Goal: Information Seeking & Learning: Learn about a topic

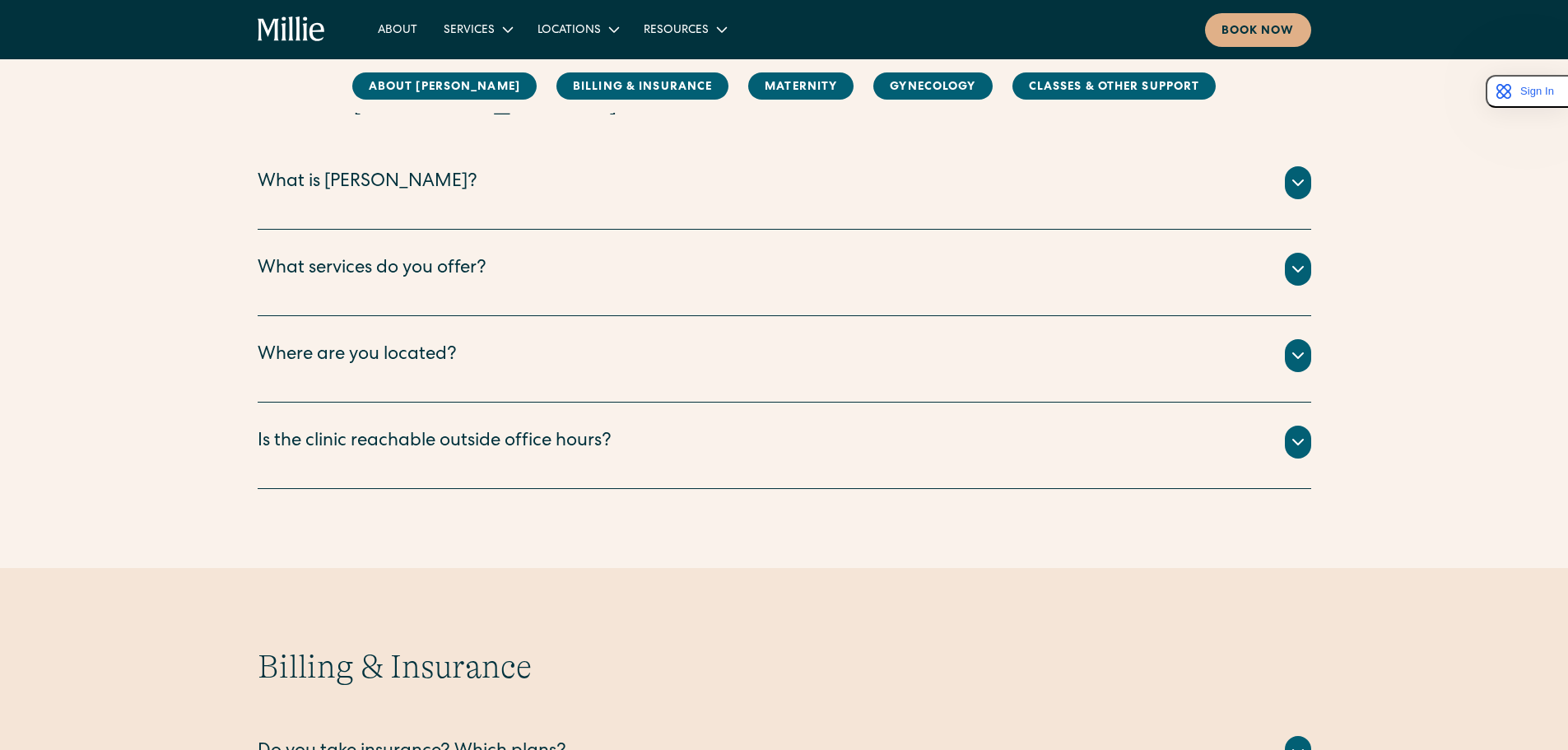
scroll to position [247, 0]
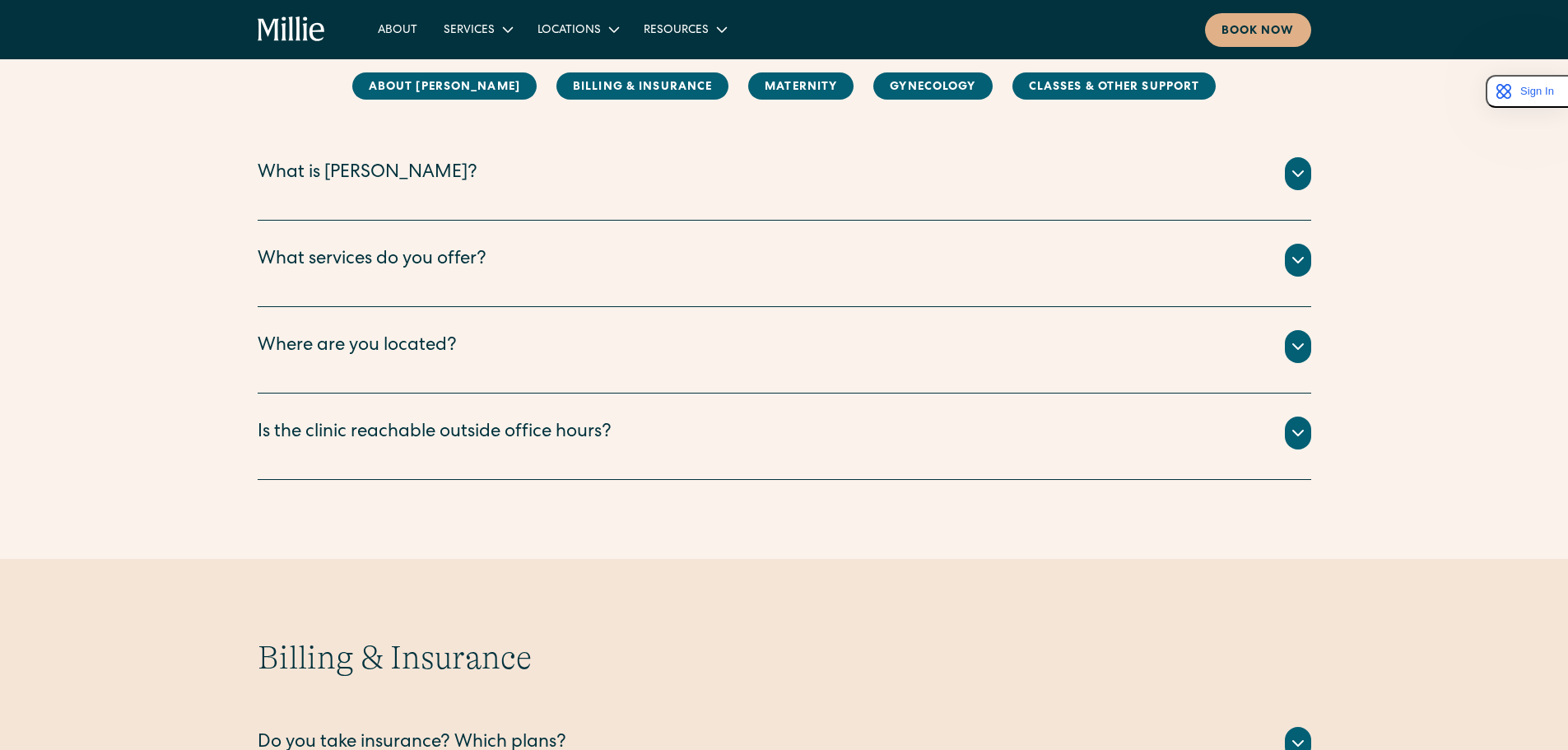
click at [450, 253] on div "What services do you offer?" at bounding box center [372, 261] width 229 height 27
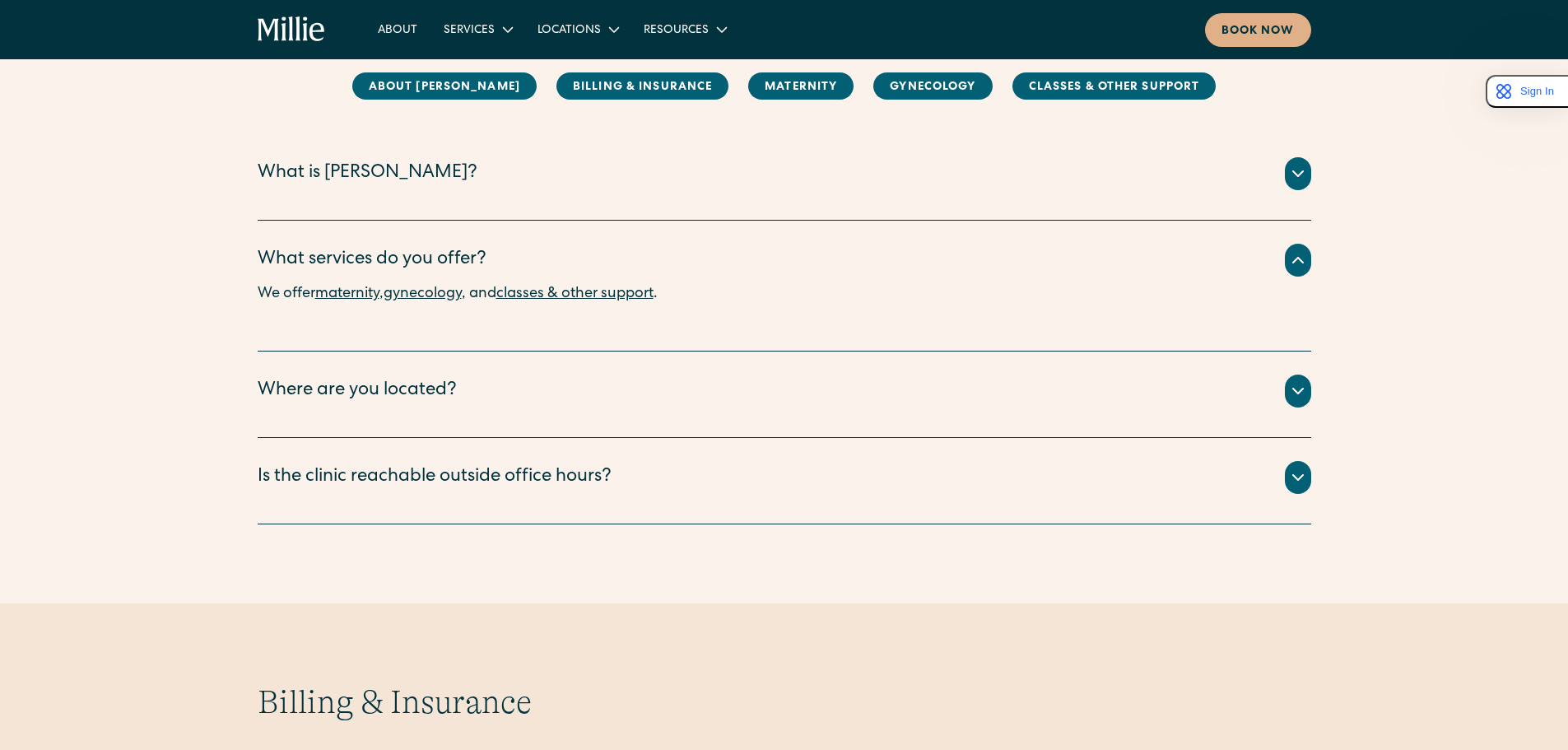
click at [385, 401] on div "Where are you located?" at bounding box center [358, 391] width 200 height 27
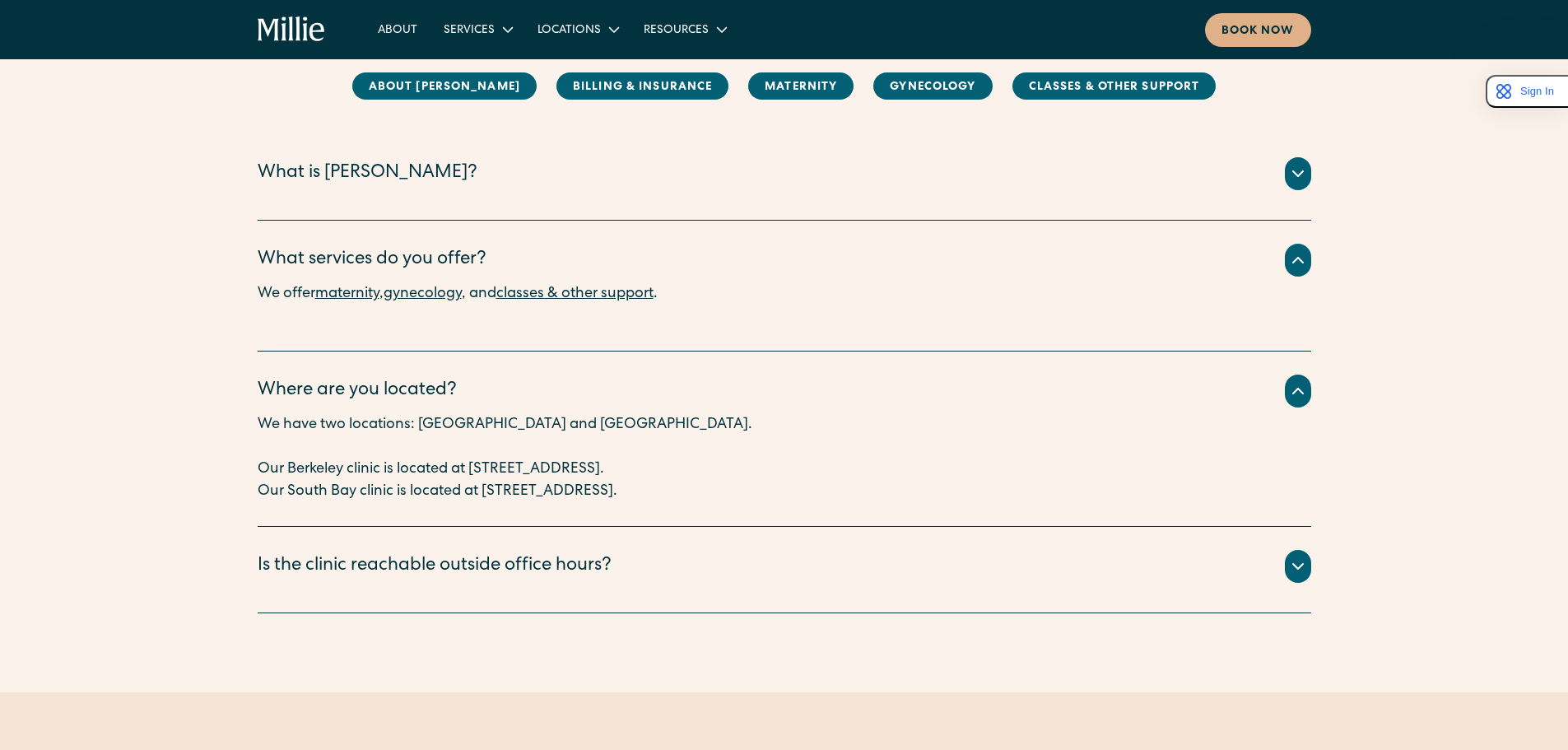
click at [511, 570] on div "Is the clinic reachable outside office hours?" at bounding box center [435, 566] width 354 height 27
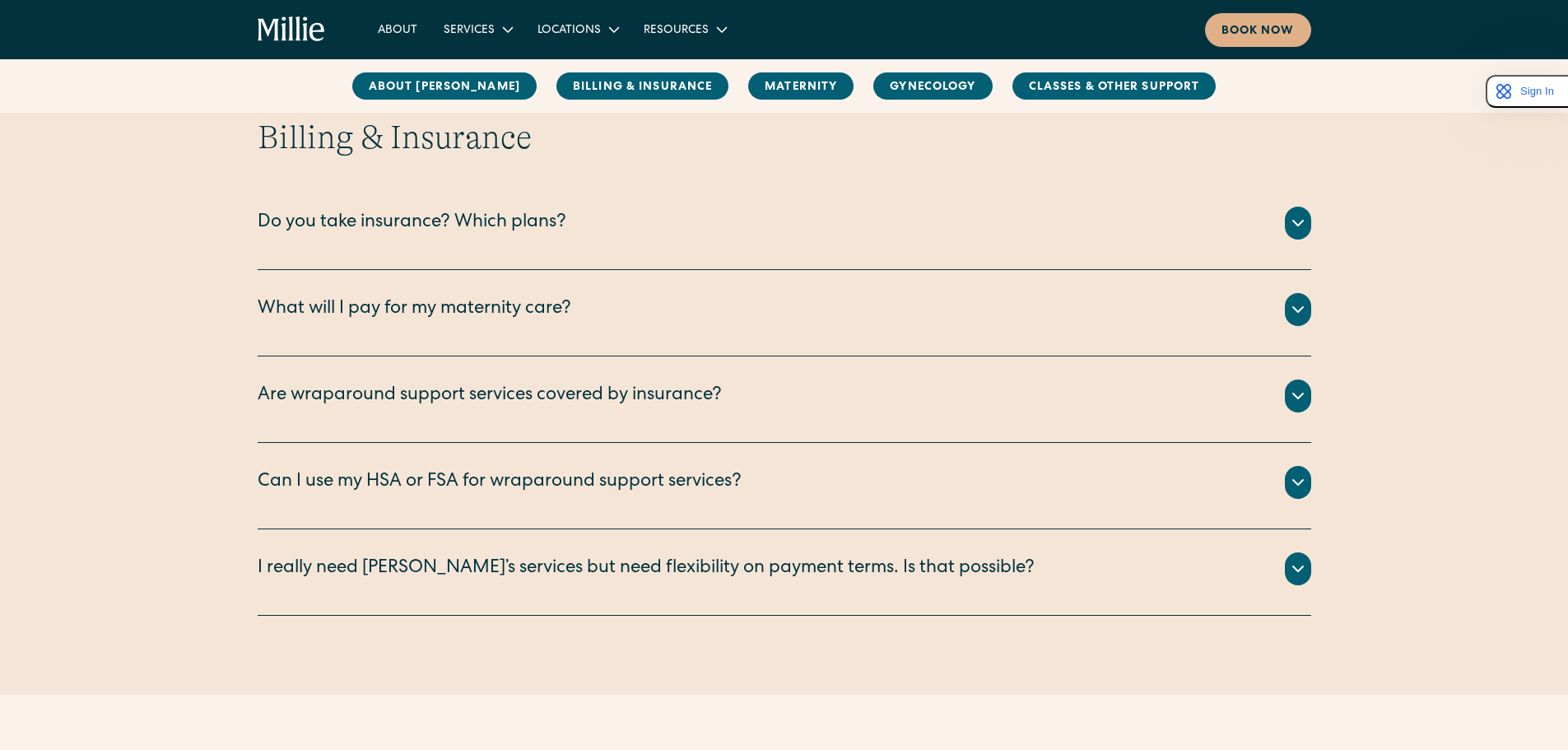
scroll to position [988, 0]
click at [521, 311] on div "What will I pay for my maternity care?" at bounding box center [414, 311] width 314 height 27
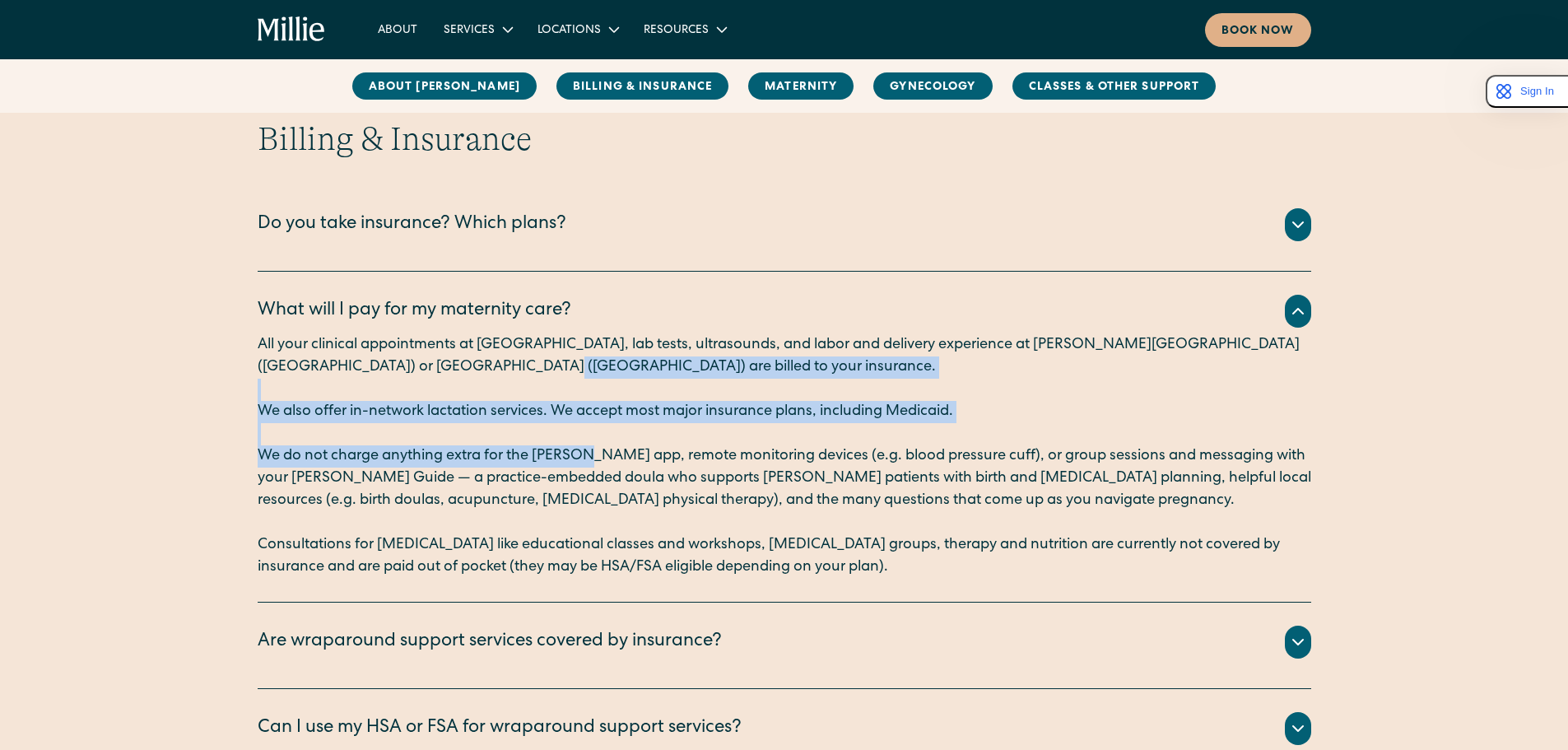
drag, startPoint x: 474, startPoint y: 368, endPoint x: 573, endPoint y: 452, distance: 129.8
click at [573, 452] on div "All your clinical appointments at Millie, lab tests, ultrasounds, and labor and…" at bounding box center [784, 456] width 1054 height 245
click at [575, 453] on p "We do not charge anything extra for the Millie app, remote monitoring devices (…" at bounding box center [784, 478] width 1054 height 66
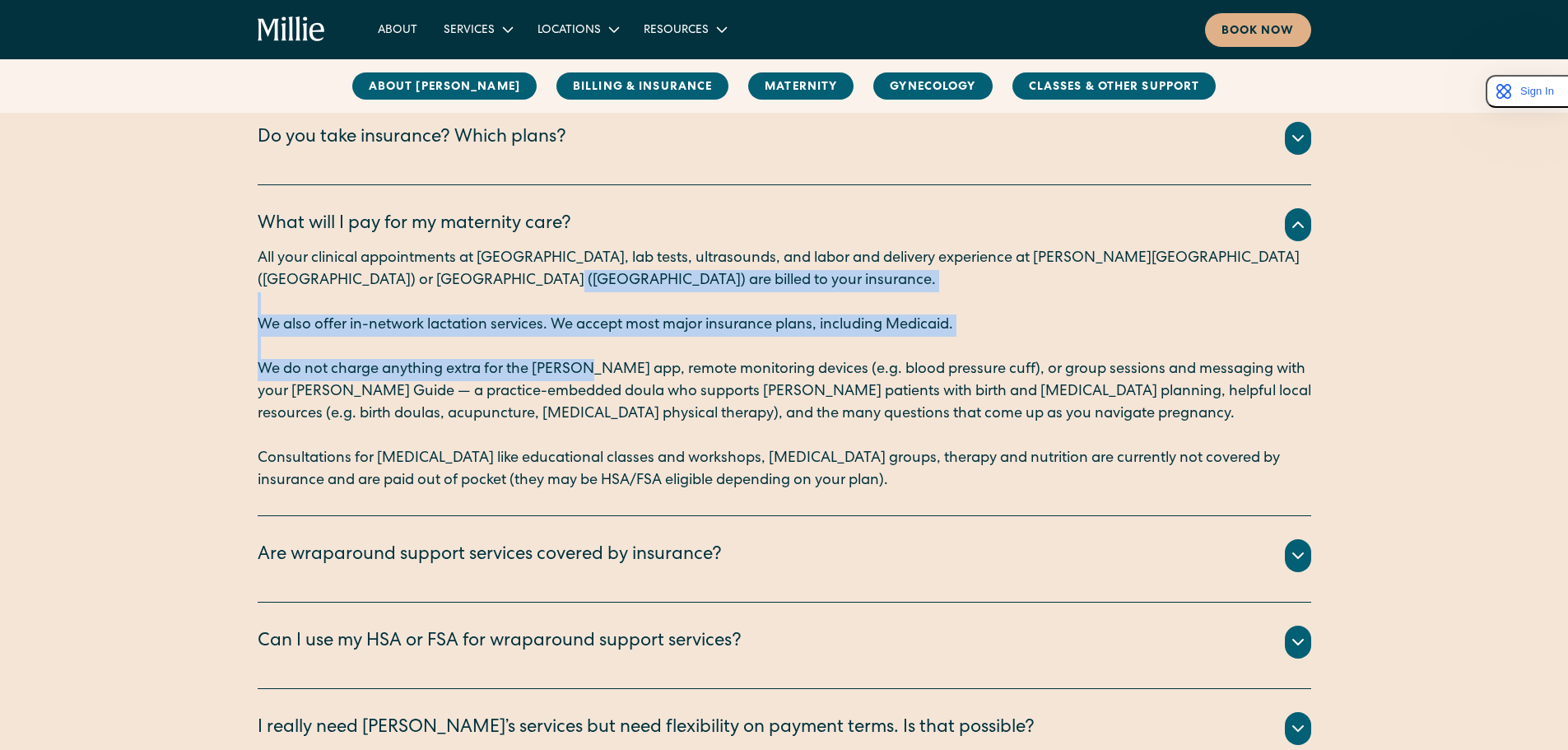
scroll to position [1071, 0]
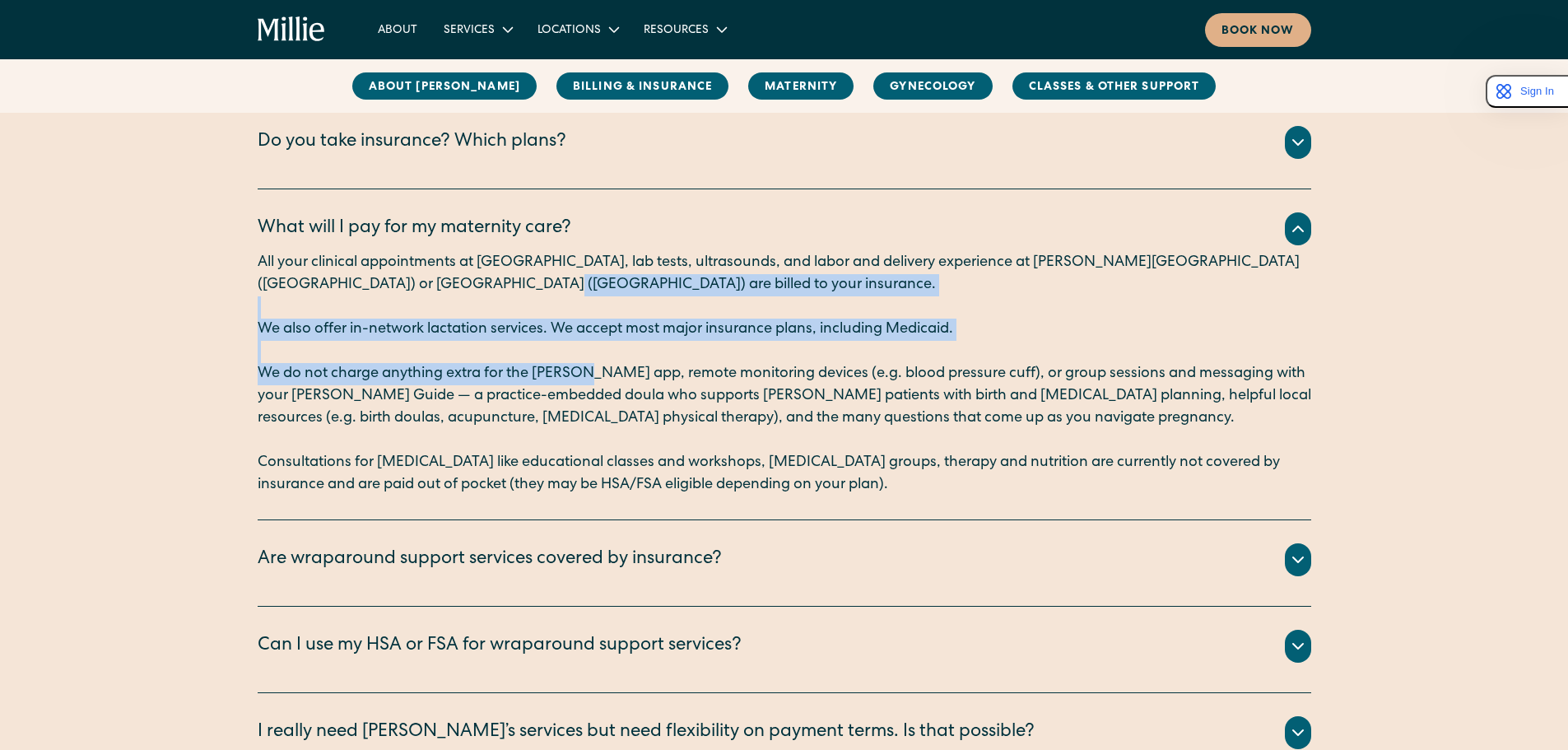
click at [541, 345] on p "‍" at bounding box center [784, 352] width 1054 height 22
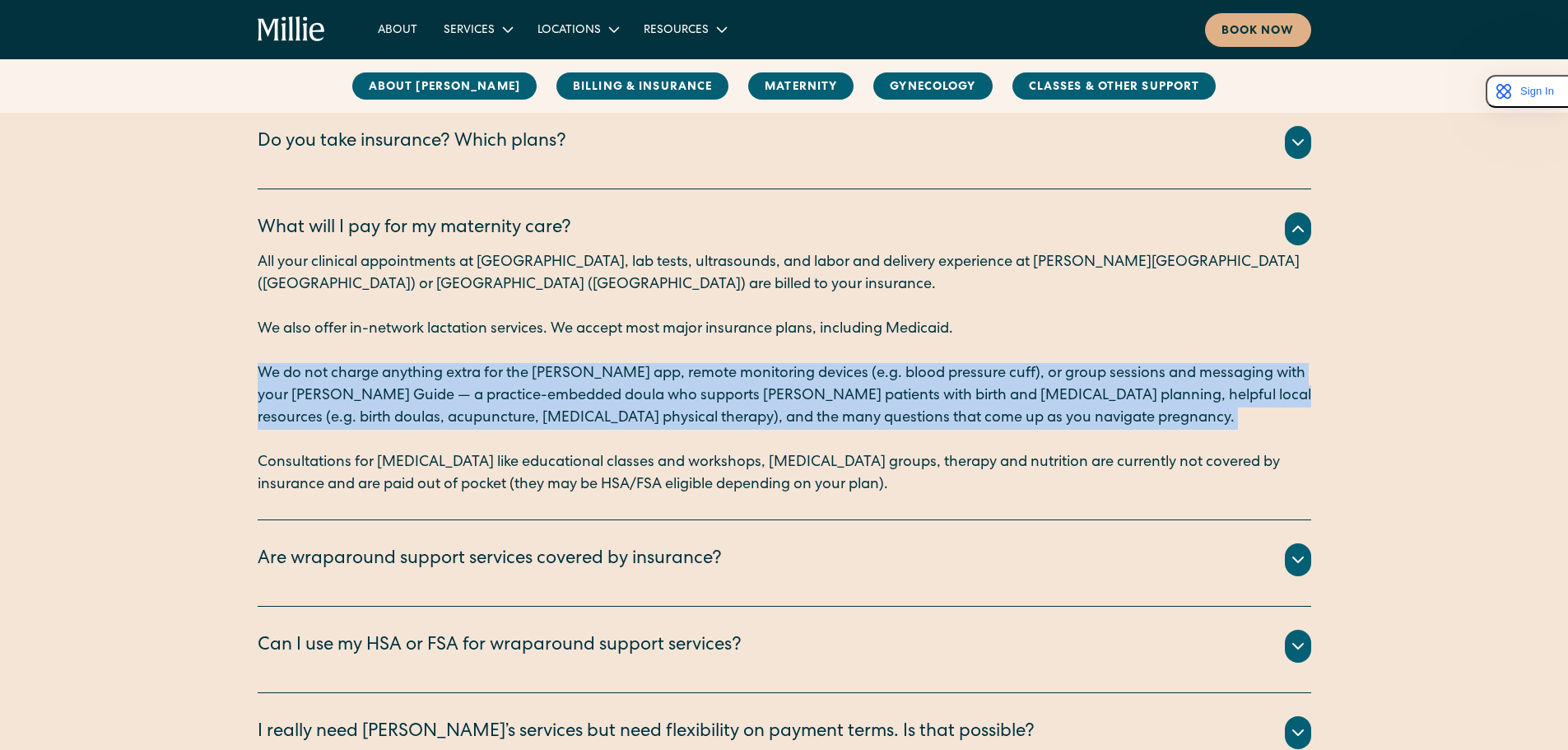
drag, startPoint x: 491, startPoint y: 361, endPoint x: 587, endPoint y: 439, distance: 123.7
click at [587, 439] on div "All your clinical appointments at Millie, lab tests, ultrasounds, and labor and…" at bounding box center [784, 374] width 1054 height 245
click at [587, 439] on p "‍" at bounding box center [784, 441] width 1054 height 22
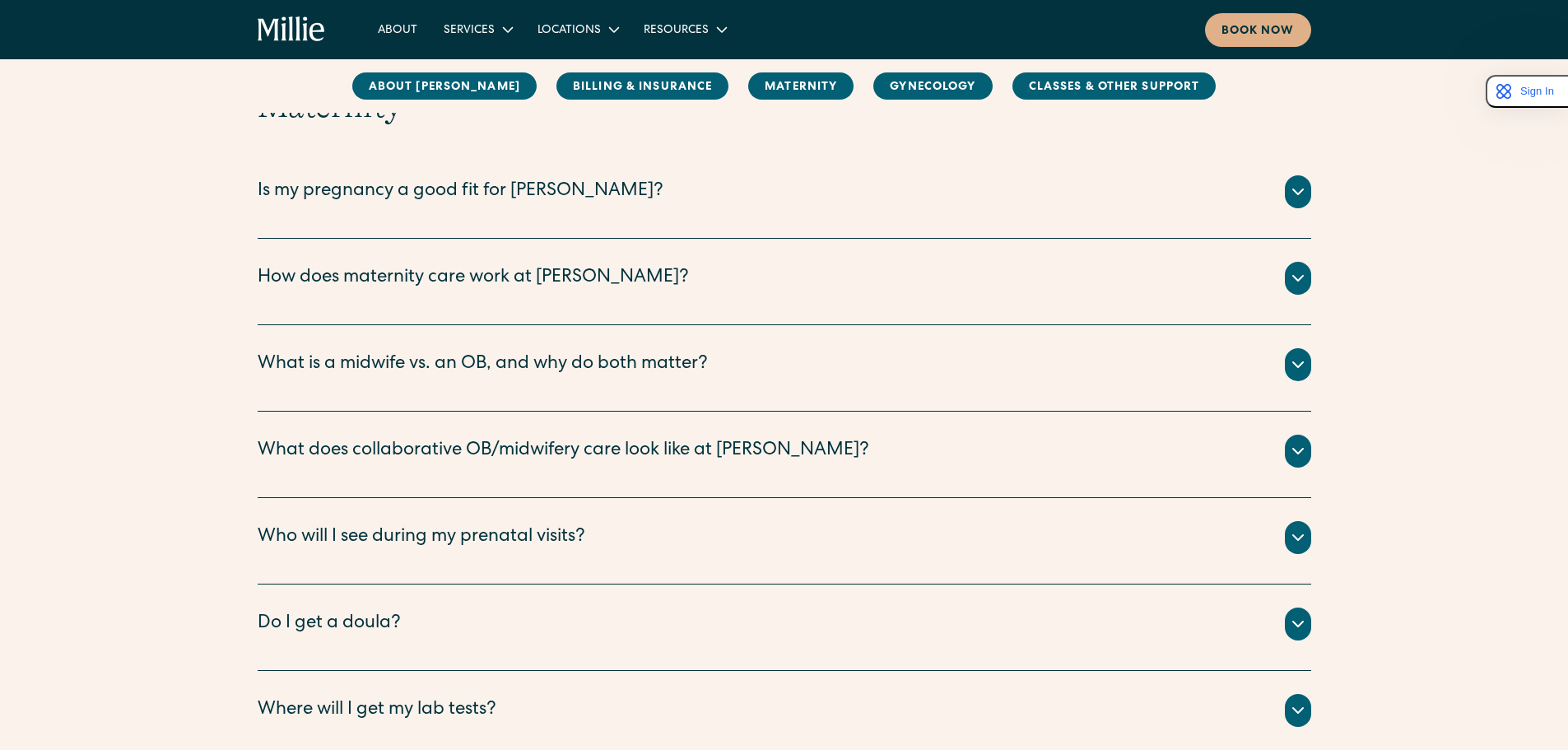
scroll to position [1894, 0]
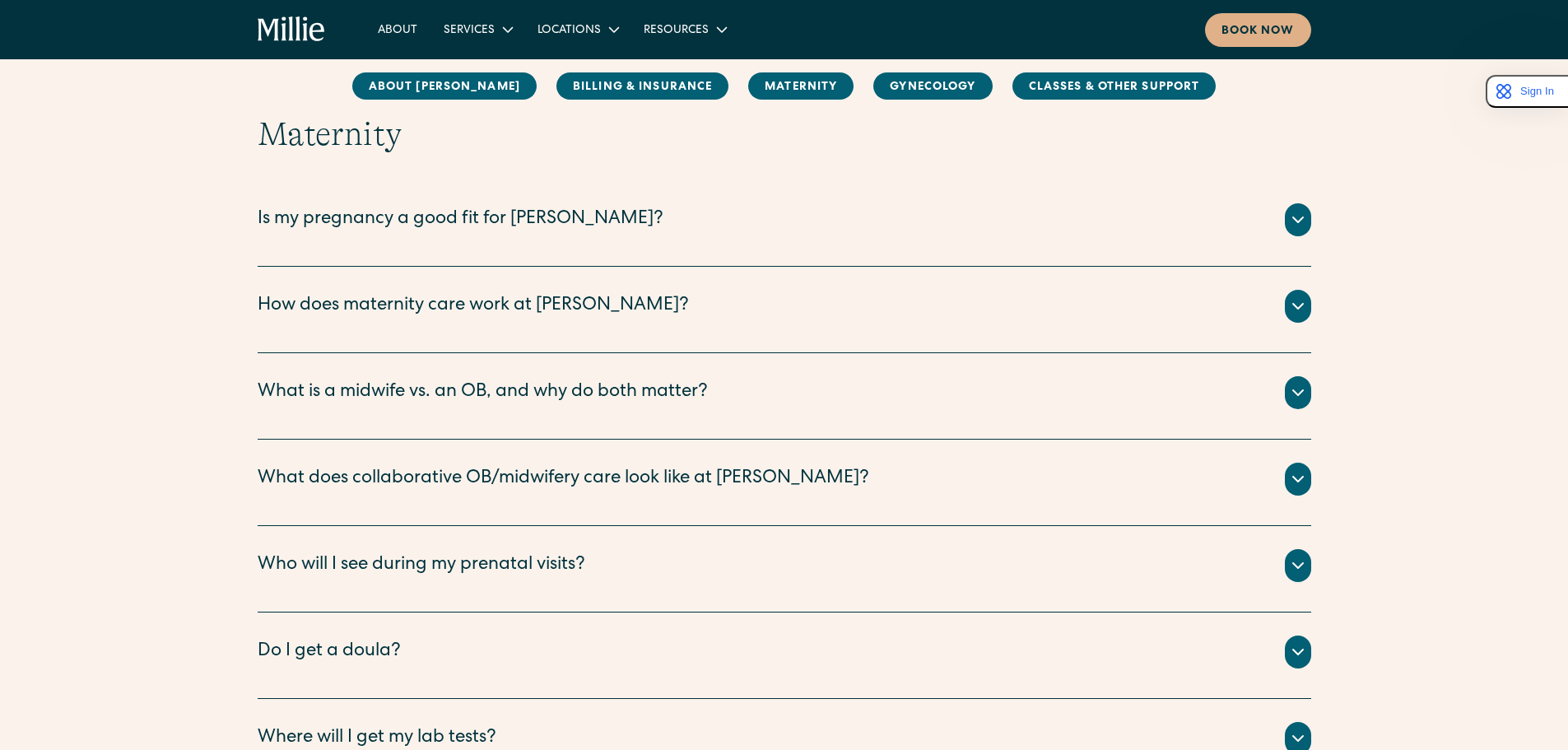
click at [541, 212] on div "Is my pregnancy a good fit for [PERSON_NAME]?" at bounding box center [460, 220] width 405 height 27
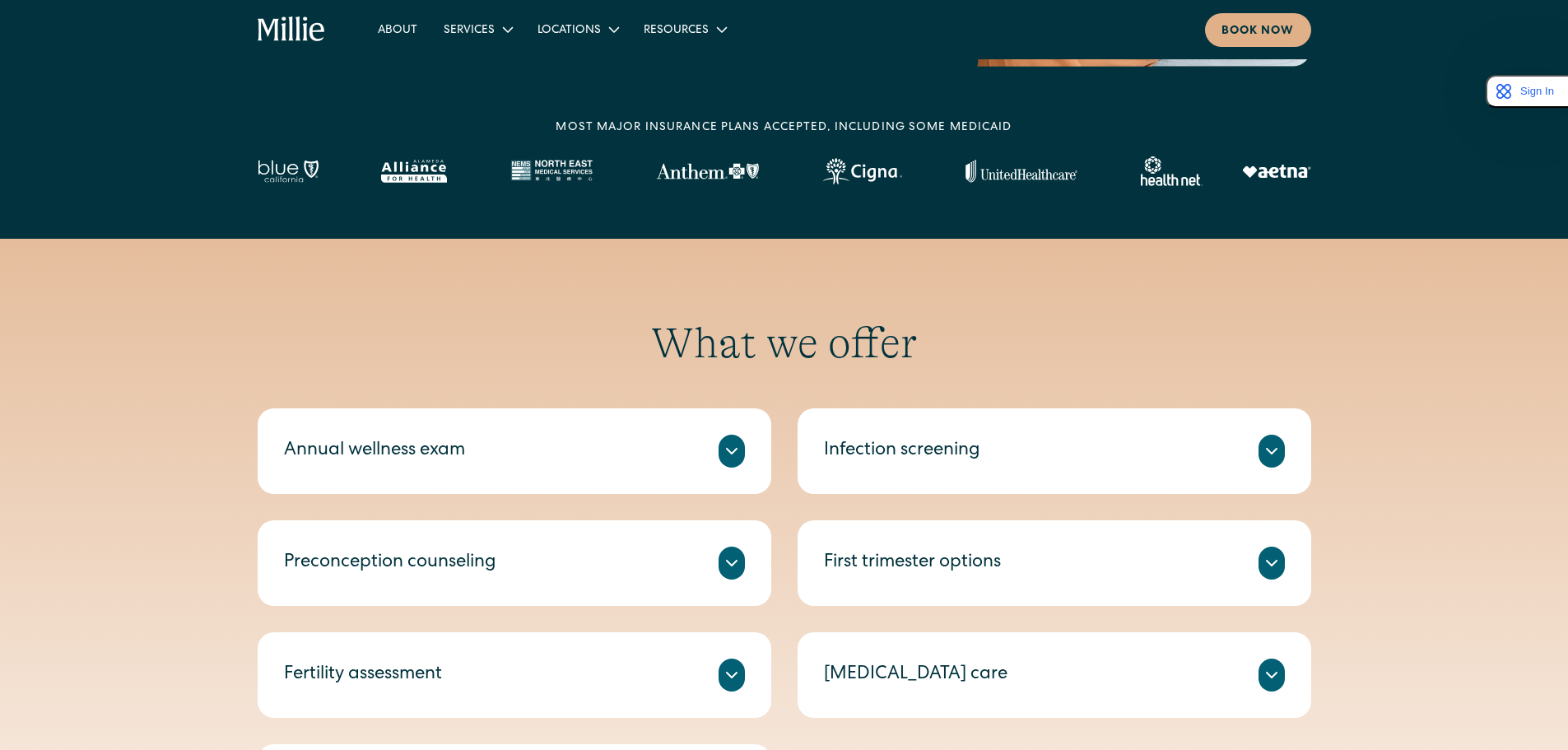
scroll to position [659, 0]
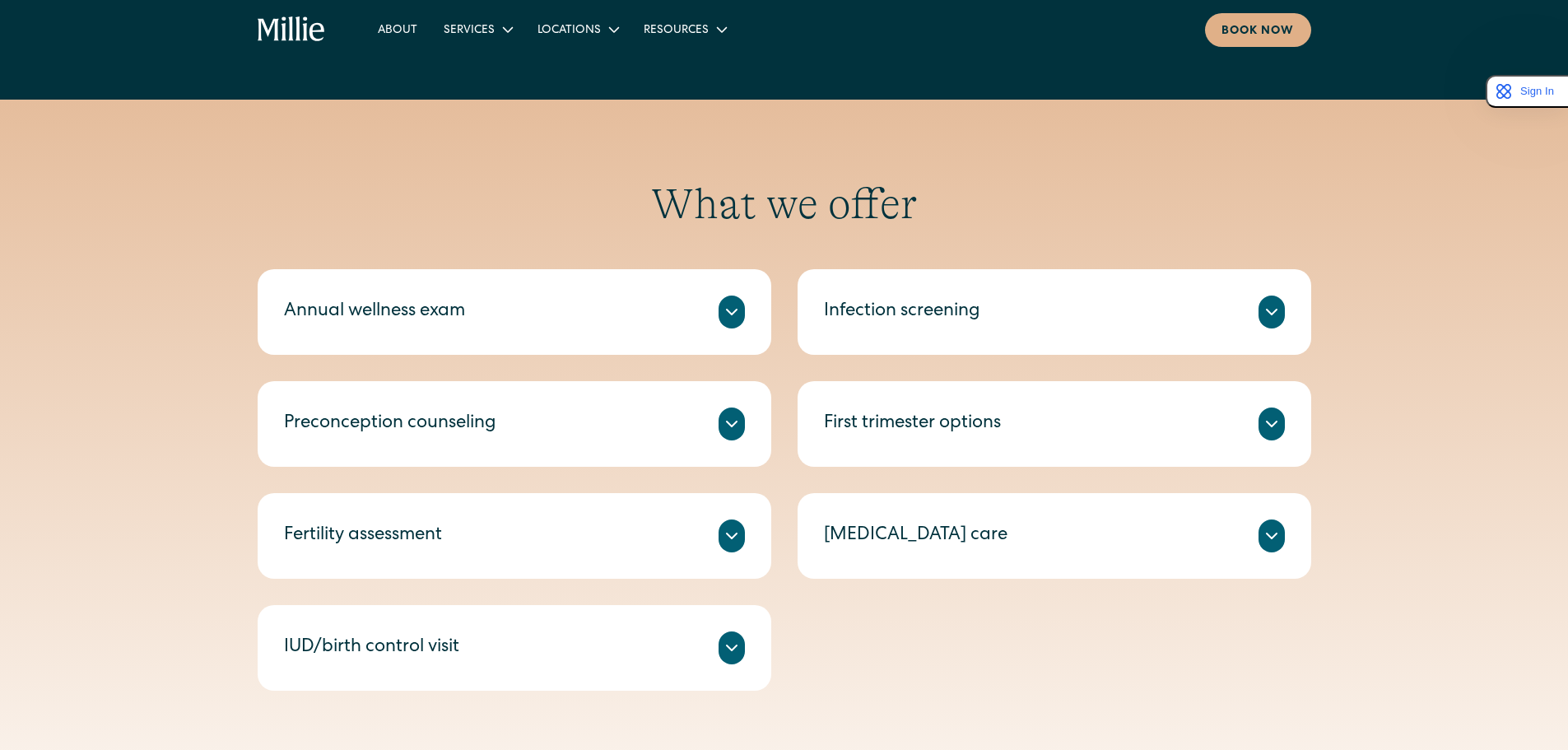
click at [739, 430] on icon at bounding box center [731, 424] width 19 height 19
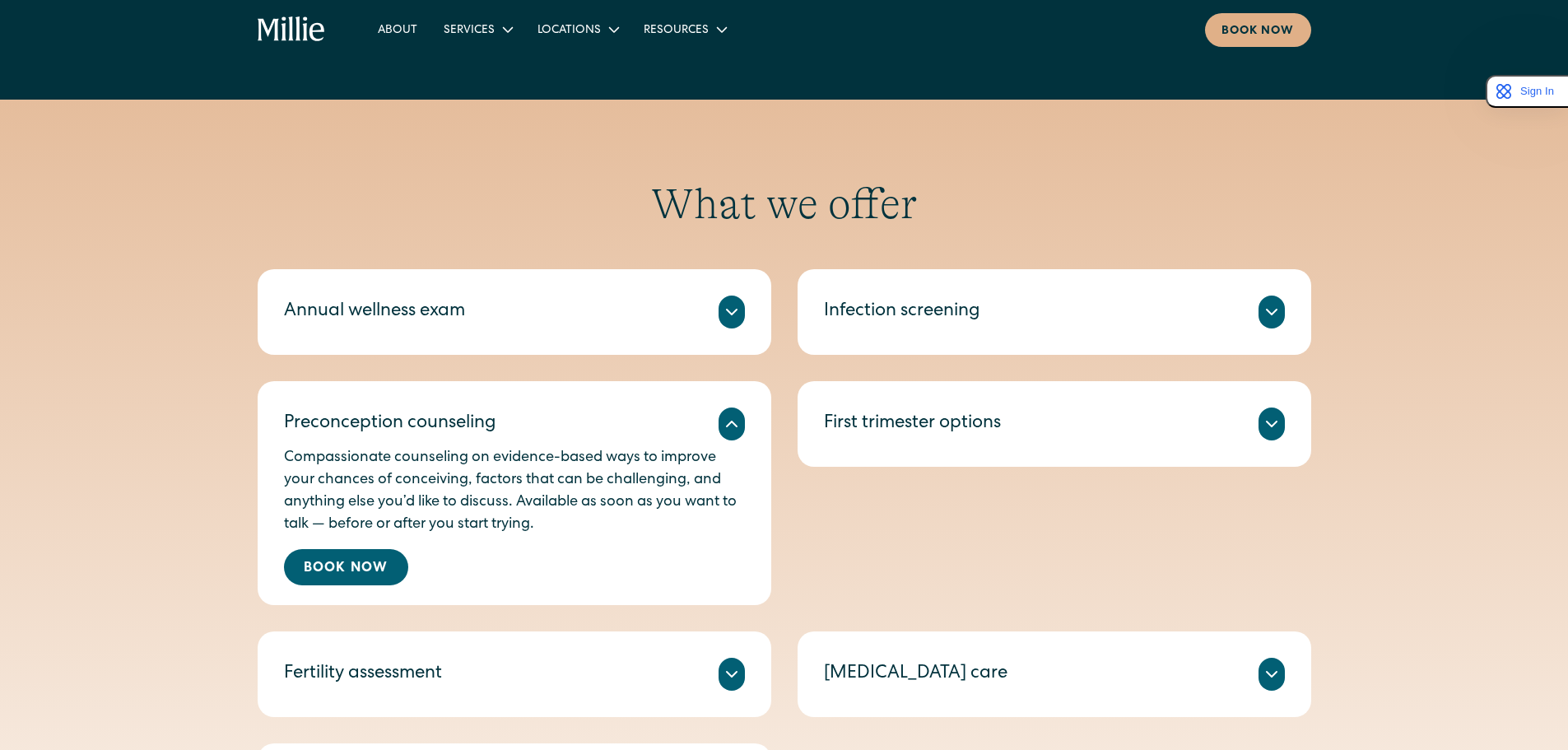
click at [739, 430] on icon at bounding box center [731, 424] width 19 height 19
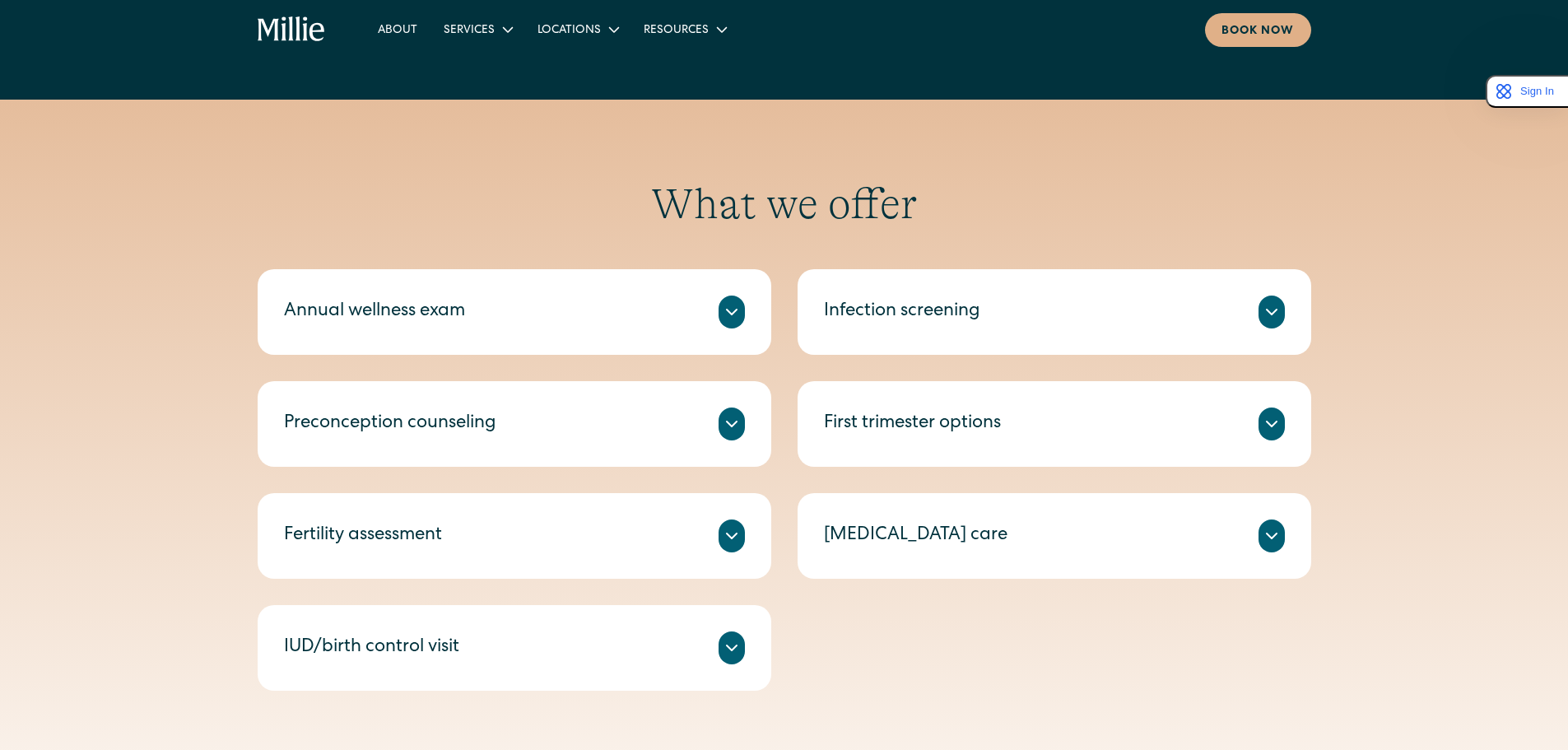
click at [1022, 401] on div "First trimester options Unsure if you want to continue your pregnancy? Speak wi…" at bounding box center [1055, 424] width 514 height 86
click at [1022, 418] on div "First trimester options" at bounding box center [1055, 423] width 461 height 33
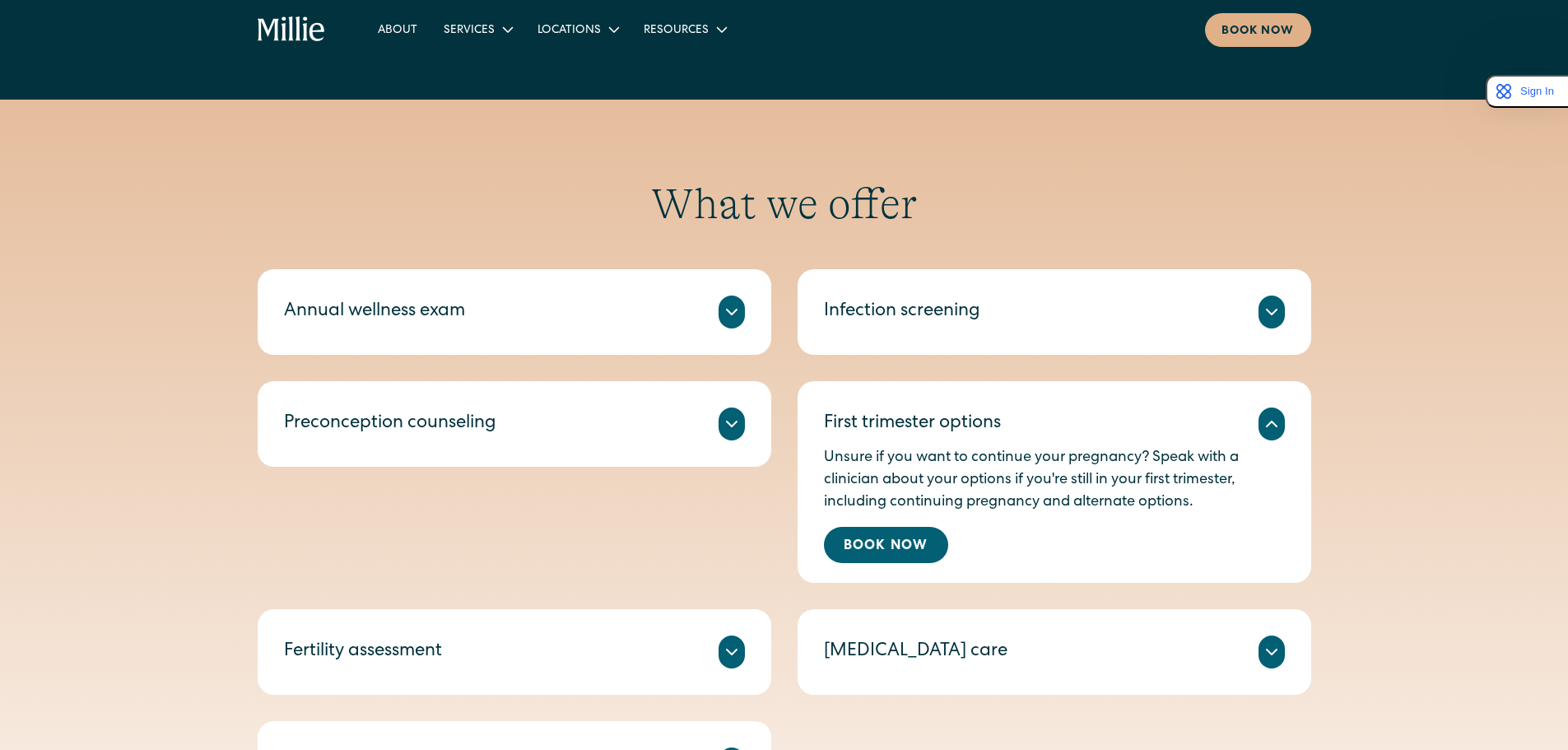
click at [984, 428] on div "First trimester options" at bounding box center [913, 424] width 177 height 27
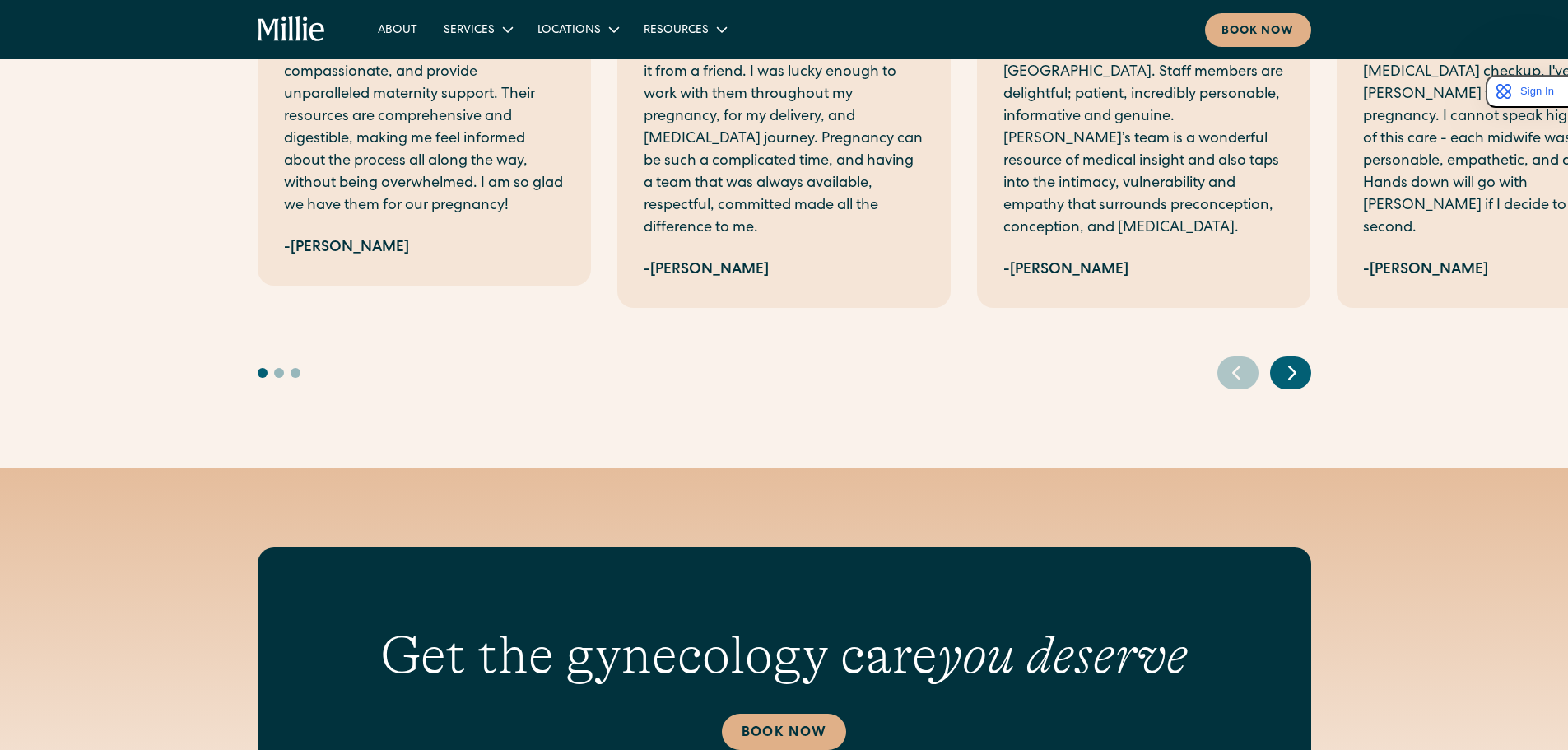
scroll to position [2140, 0]
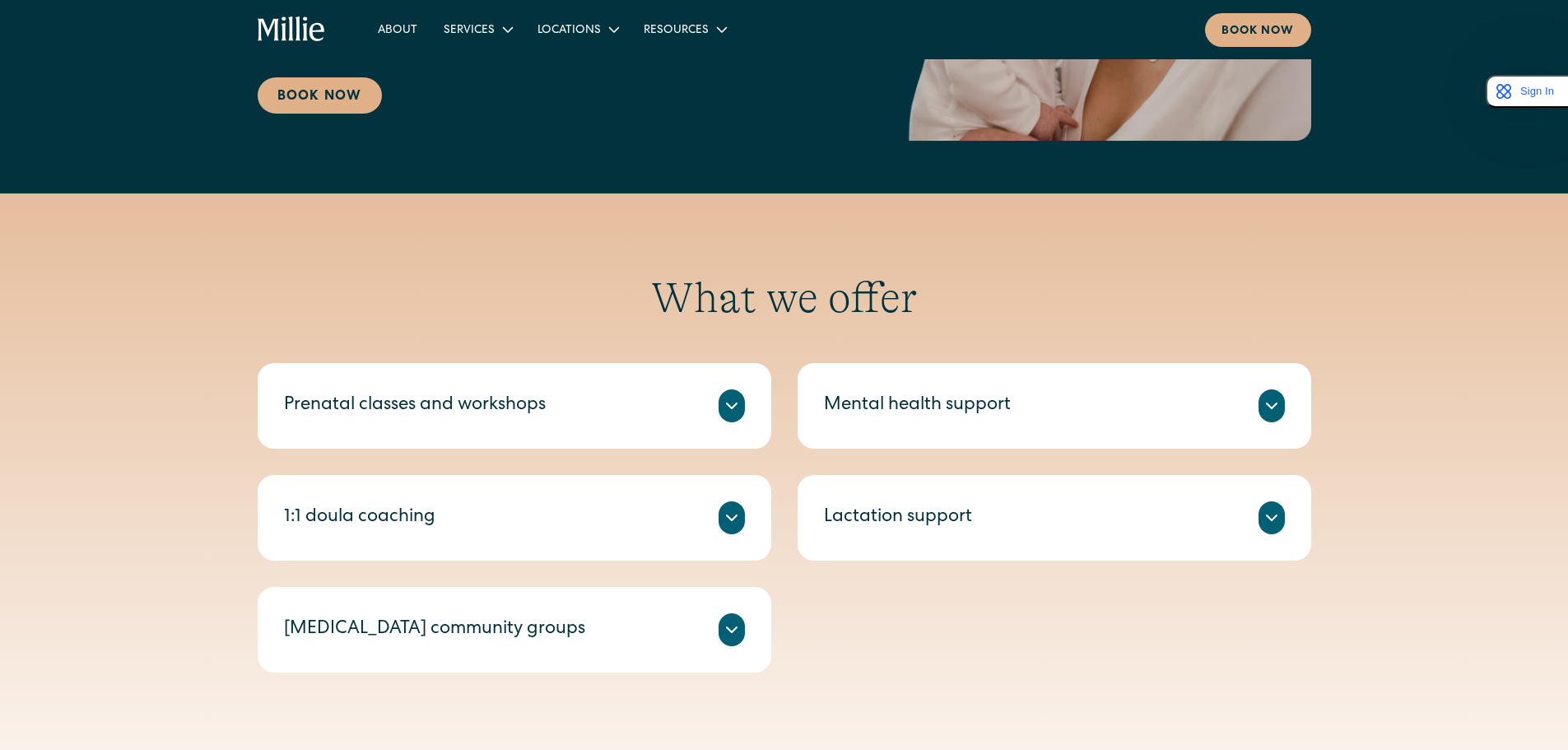
scroll to position [494, 0]
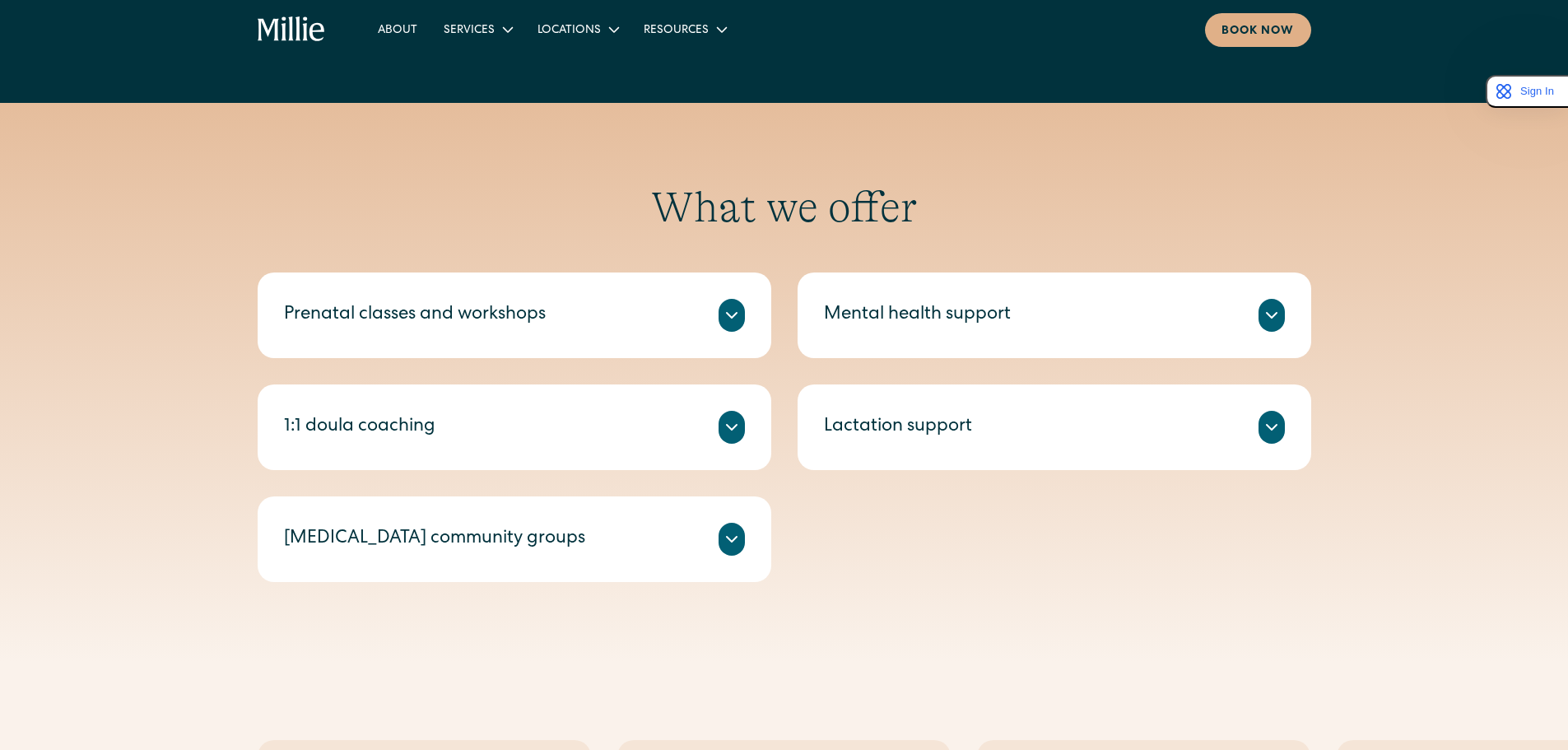
click at [711, 345] on div "Prenatal classes and workshops [PERSON_NAME]’s prenatal classes and workshops h…" at bounding box center [515, 314] width 514 height 86
click at [740, 312] on icon at bounding box center [731, 315] width 19 height 19
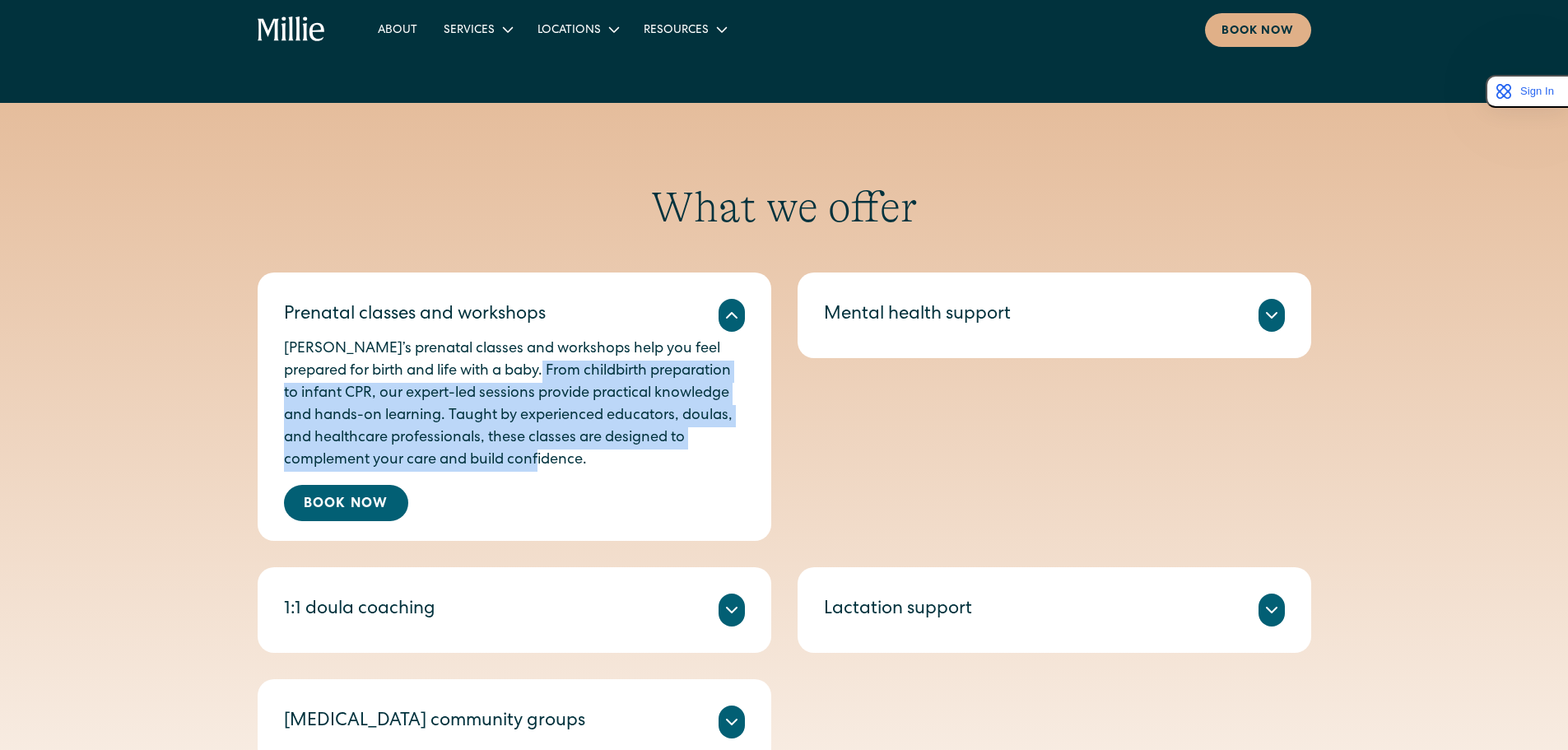
drag, startPoint x: 510, startPoint y: 382, endPoint x: 638, endPoint y: 462, distance: 150.9
click at [638, 462] on p "Millie’s prenatal classes and workshops help you feel prepared for birth and li…" at bounding box center [515, 405] width 461 height 133
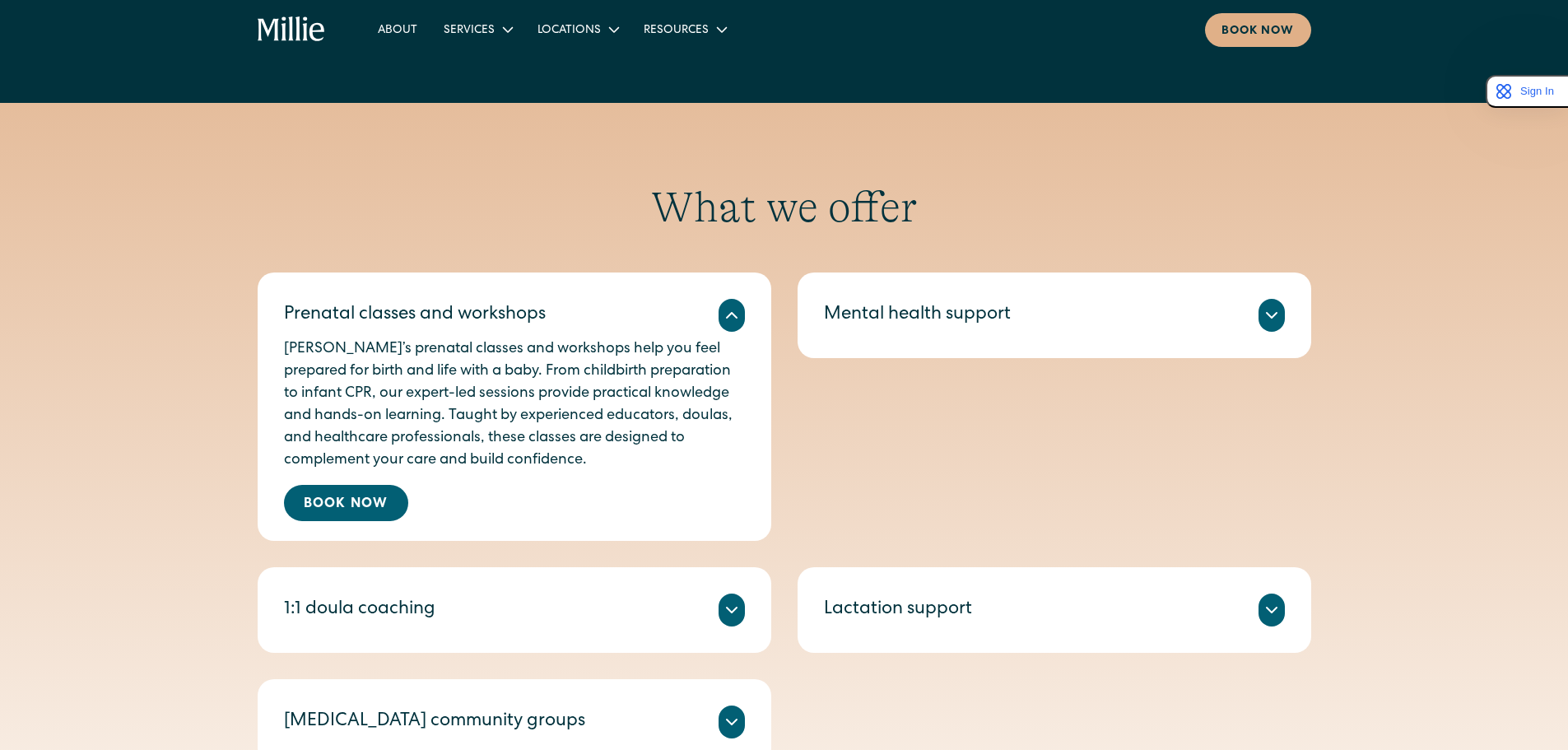
click at [1033, 318] on div "Mental health support" at bounding box center [1055, 314] width 461 height 33
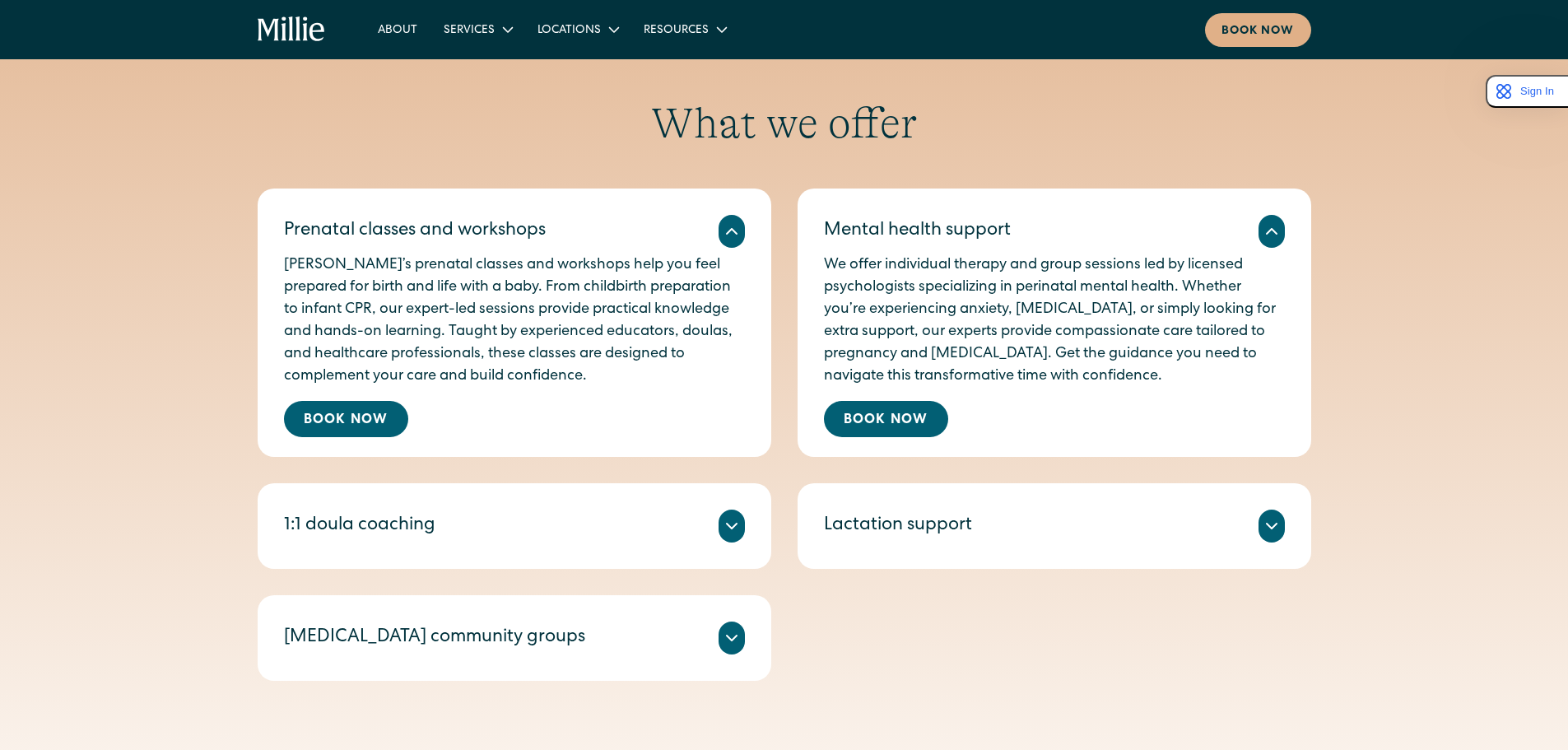
scroll to position [823, 0]
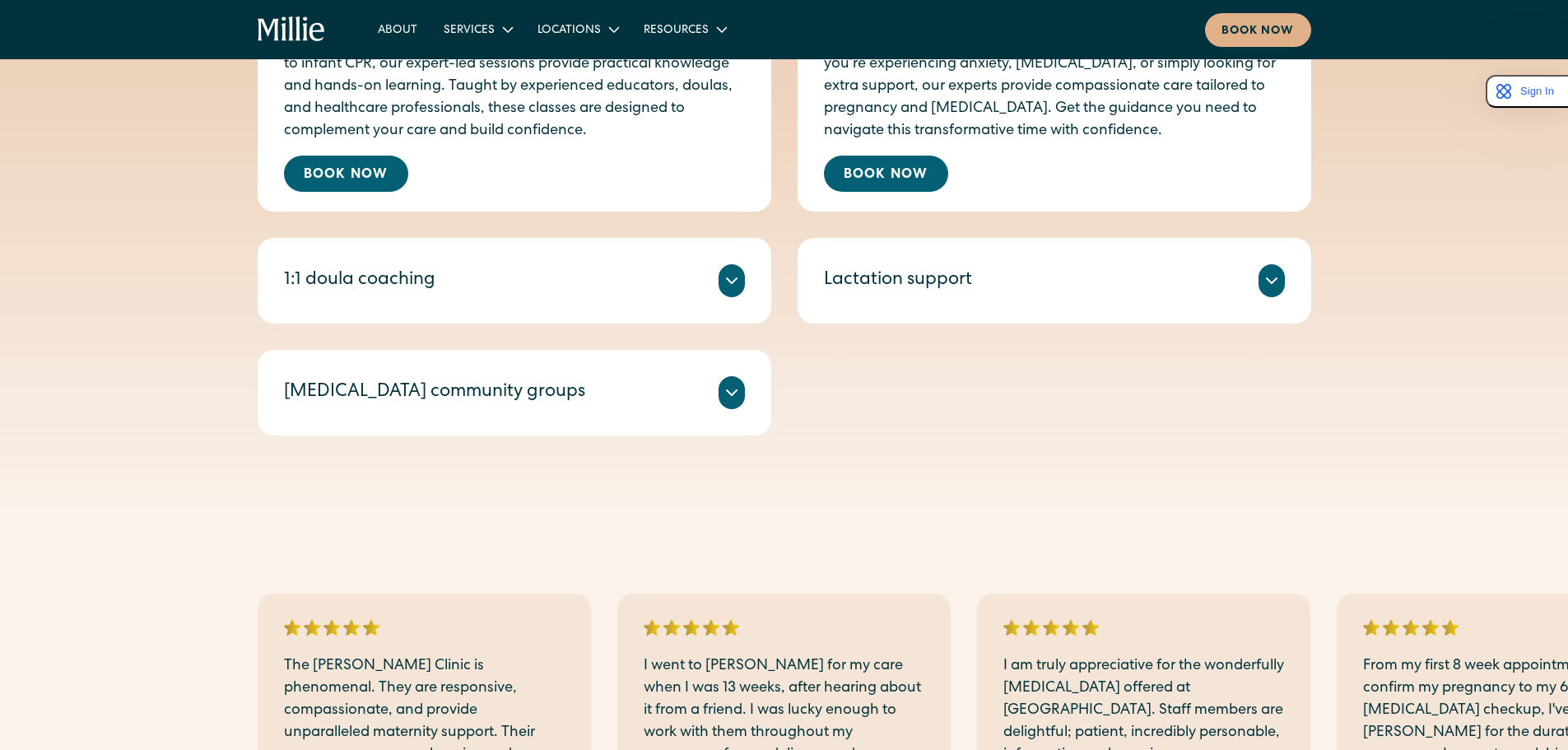
click at [966, 299] on div "Get expert prenatal and postpartum support from a certified Lactation Consultan…" at bounding box center [1055, 299] width 461 height 6
click at [940, 280] on div "Lactation support" at bounding box center [898, 281] width 148 height 27
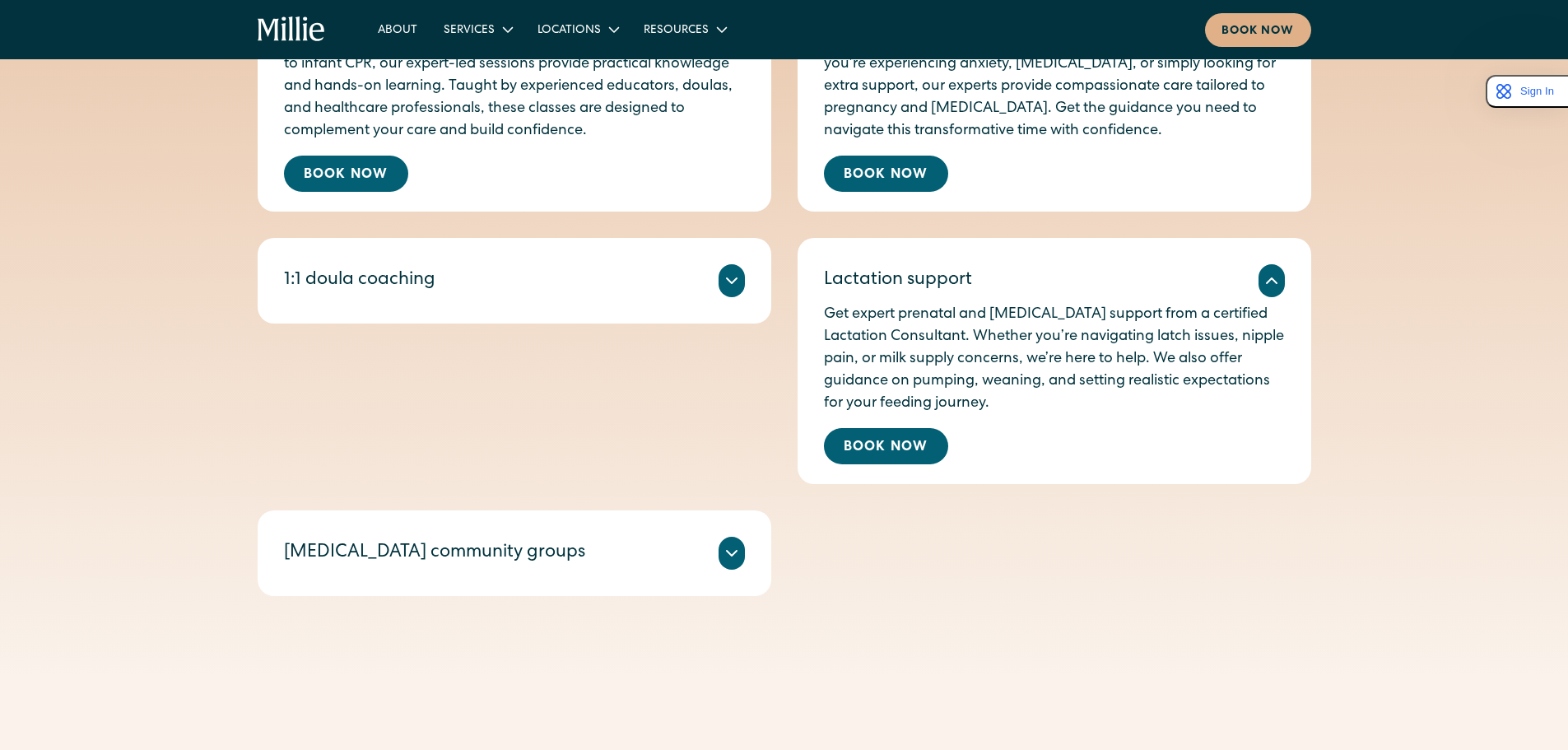
click at [663, 302] on div "Millie Guides are experienced doulas who offer 1:1 sessions tailored to your ne…" at bounding box center [515, 299] width 461 height 6
click at [723, 269] on div at bounding box center [732, 280] width 27 height 33
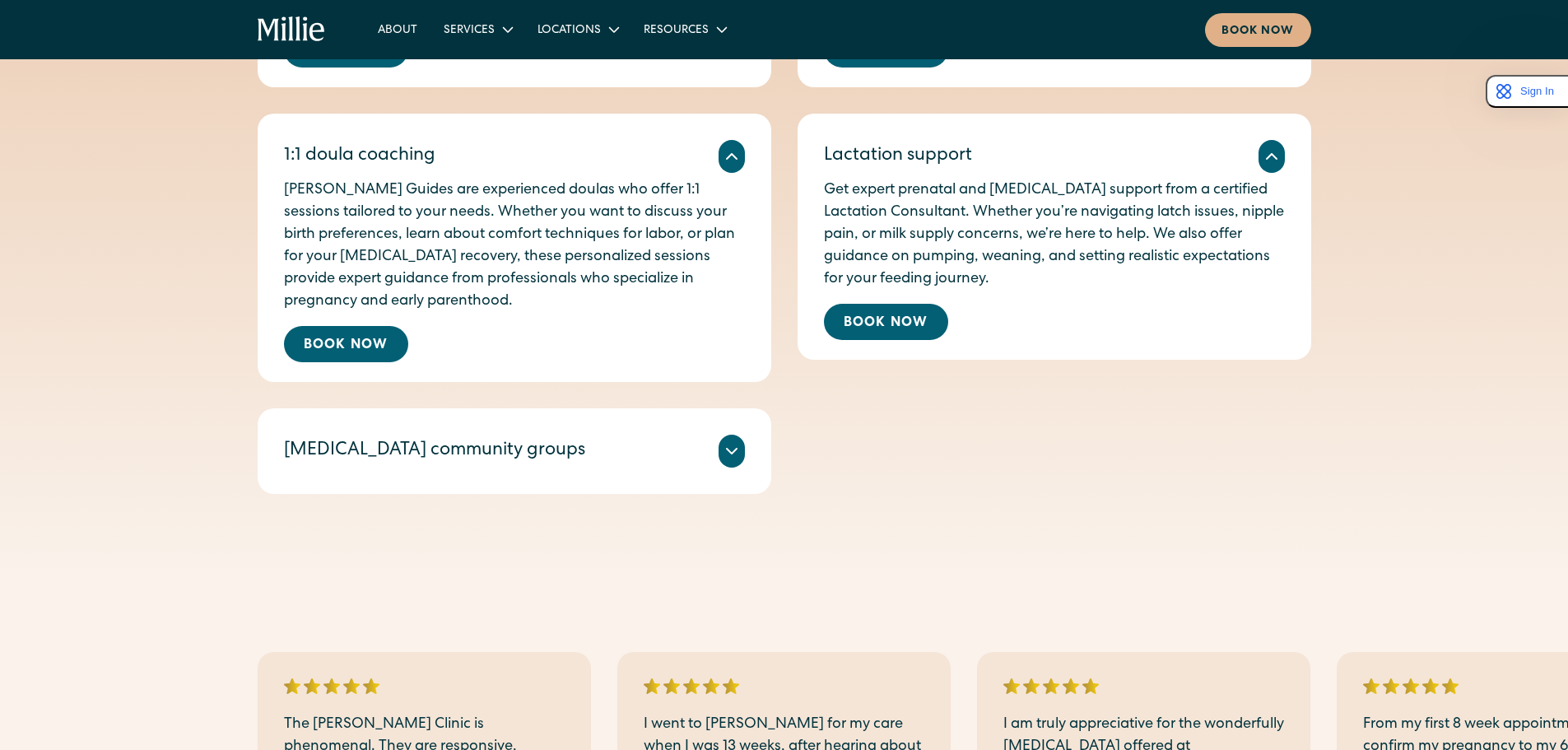
scroll to position [988, 0]
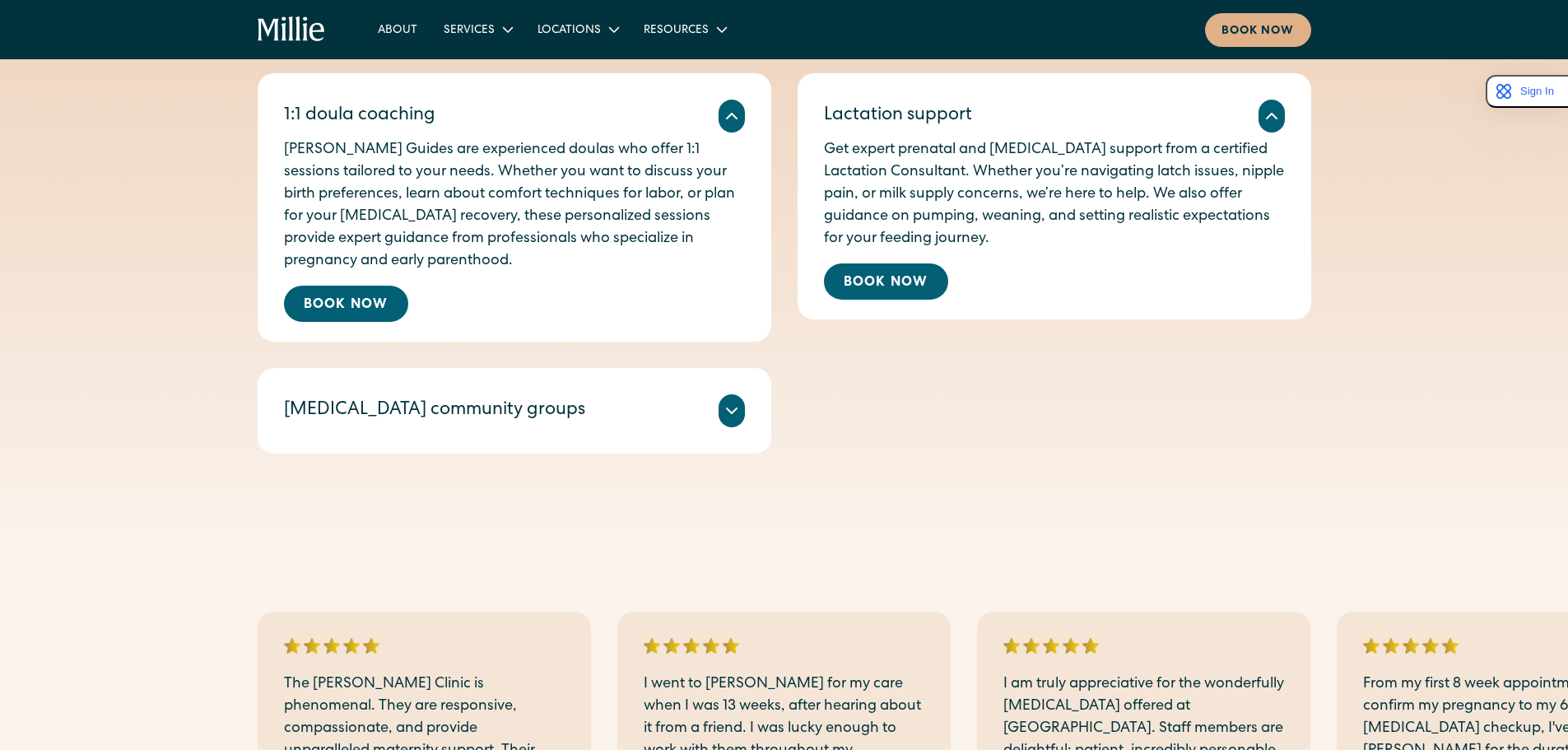
click at [723, 422] on div at bounding box center [732, 410] width 27 height 33
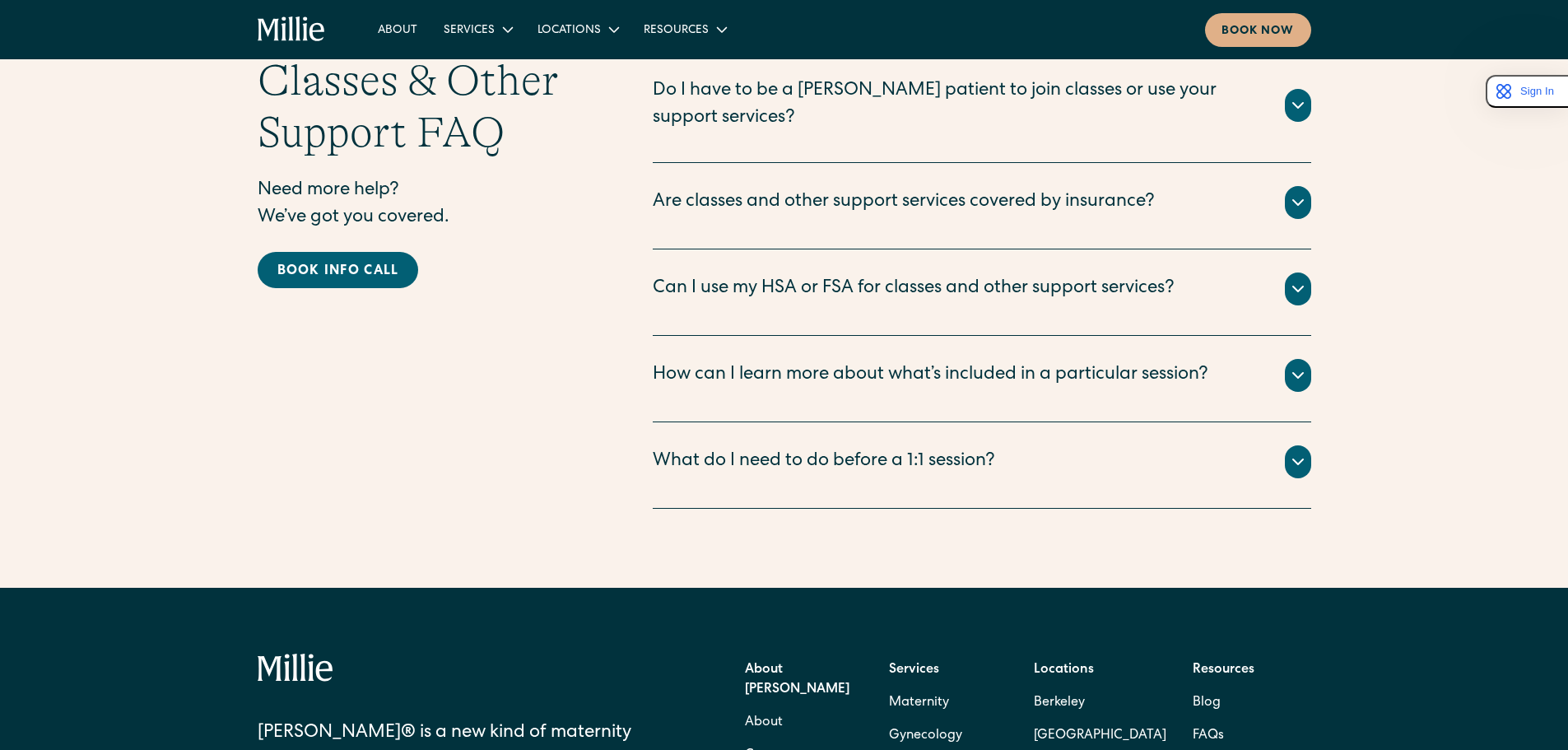
scroll to position [2717, 0]
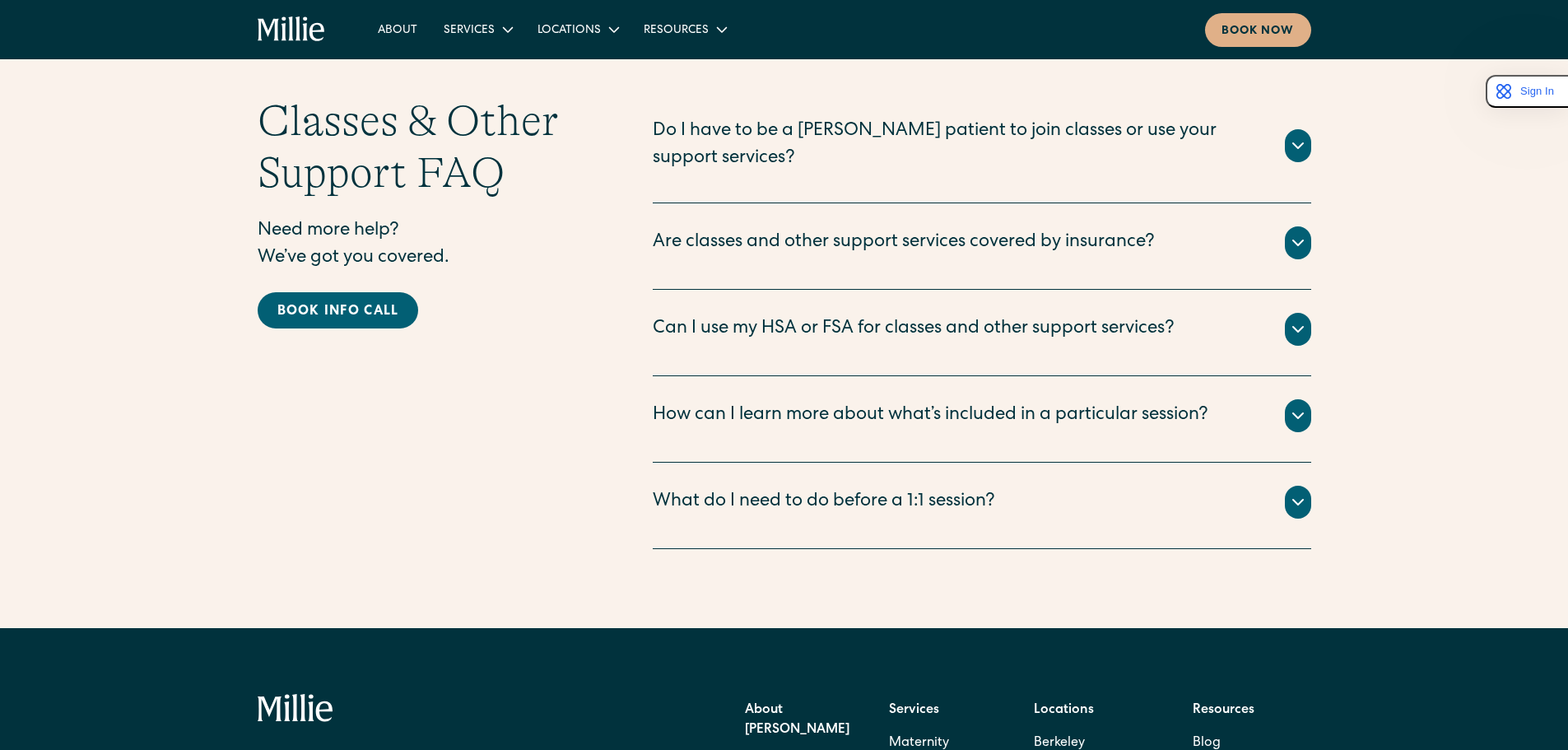
click at [965, 137] on div "Do I have to be a Millie patient to join classes or use your support services?" at bounding box center [958, 146] width 612 height 55
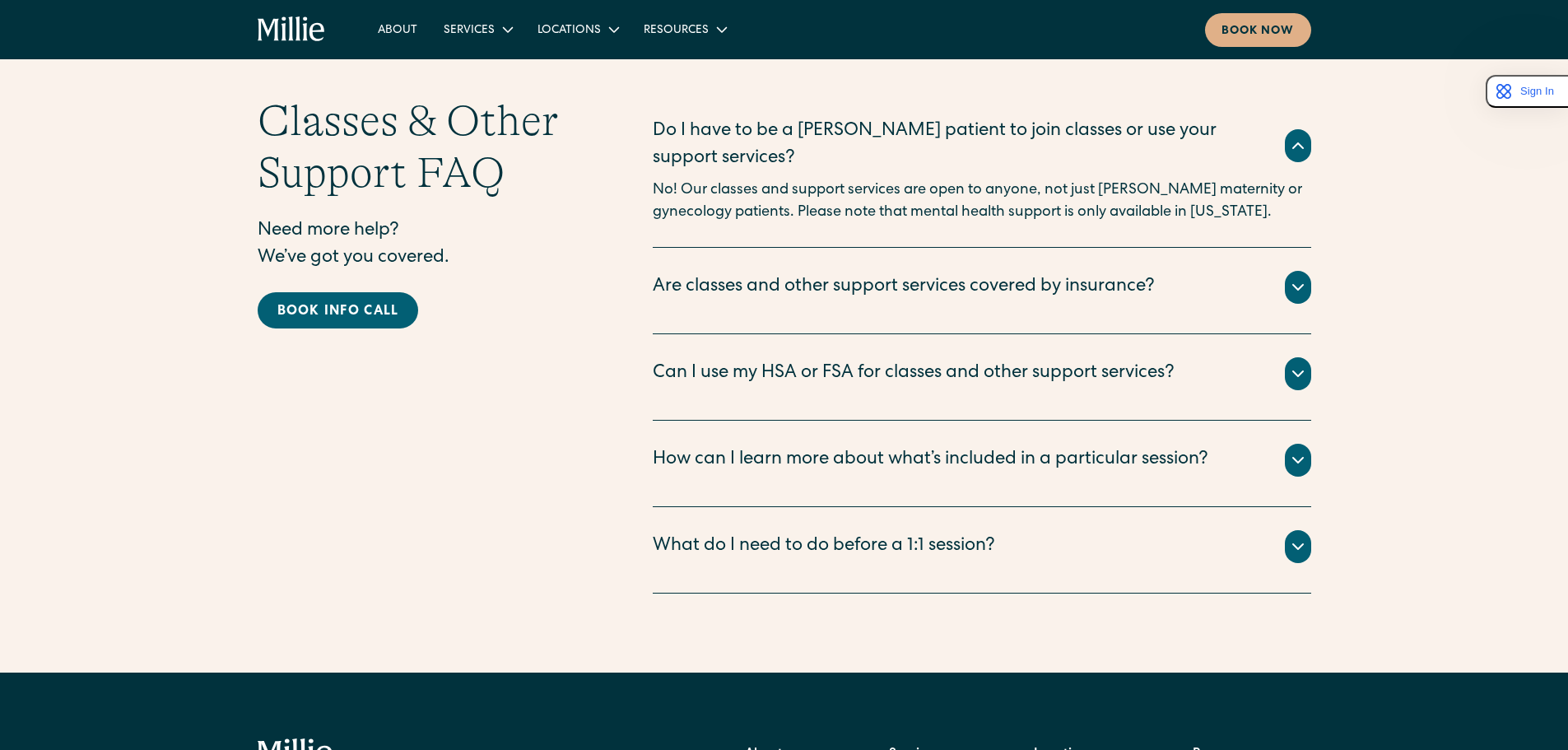
click at [1115, 274] on div "Are classes and other support services covered by insurance?" at bounding box center [904, 287] width 503 height 27
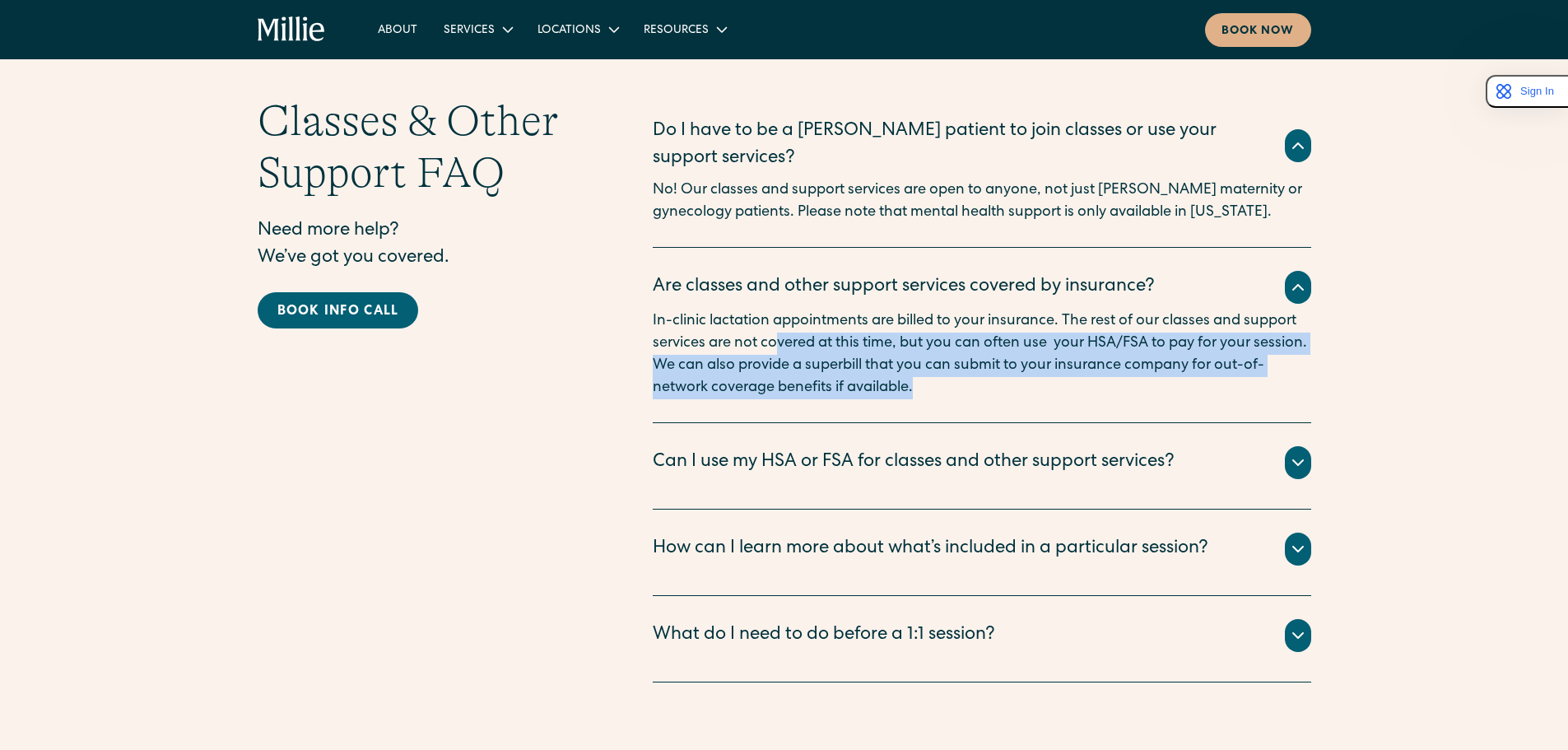
drag, startPoint x: 810, startPoint y: 312, endPoint x: 1026, endPoint y: 371, distance: 223.9
click at [1026, 371] on p "In-clinic lactation appointments are billed to your insurance. The rest of our …" at bounding box center [982, 354] width 659 height 89
drag, startPoint x: 1042, startPoint y: 357, endPoint x: 771, endPoint y: 323, distance: 273.1
click at [771, 327] on p "In-clinic lactation appointments are billed to your insurance. The rest of our …" at bounding box center [982, 354] width 659 height 89
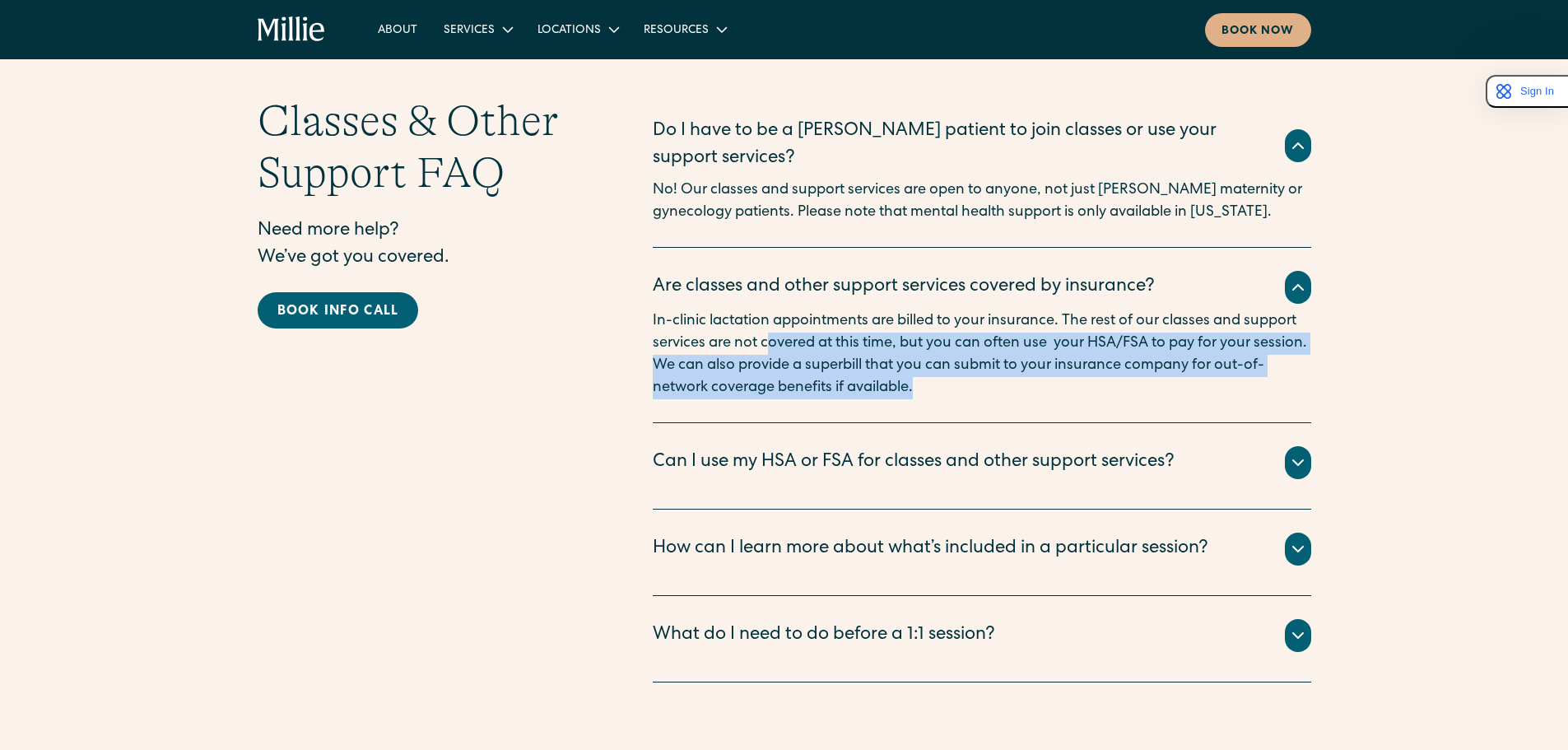
click at [771, 323] on p "In-clinic lactation appointments are billed to your insurance. The rest of our …" at bounding box center [982, 354] width 659 height 89
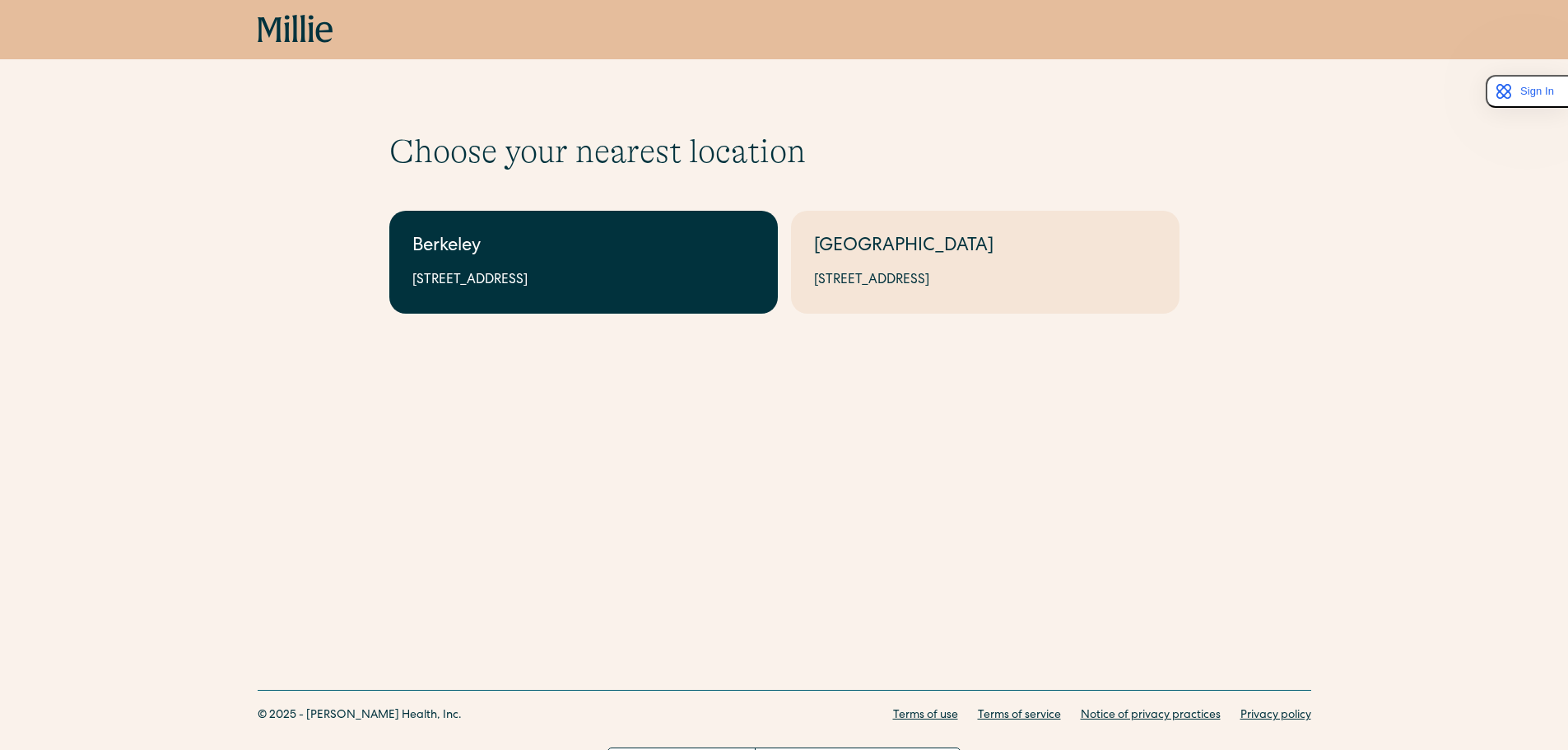
click at [674, 271] on div "2999 Regent St, Suite 524, Berkeley, CA 94705" at bounding box center [584, 281] width 343 height 19
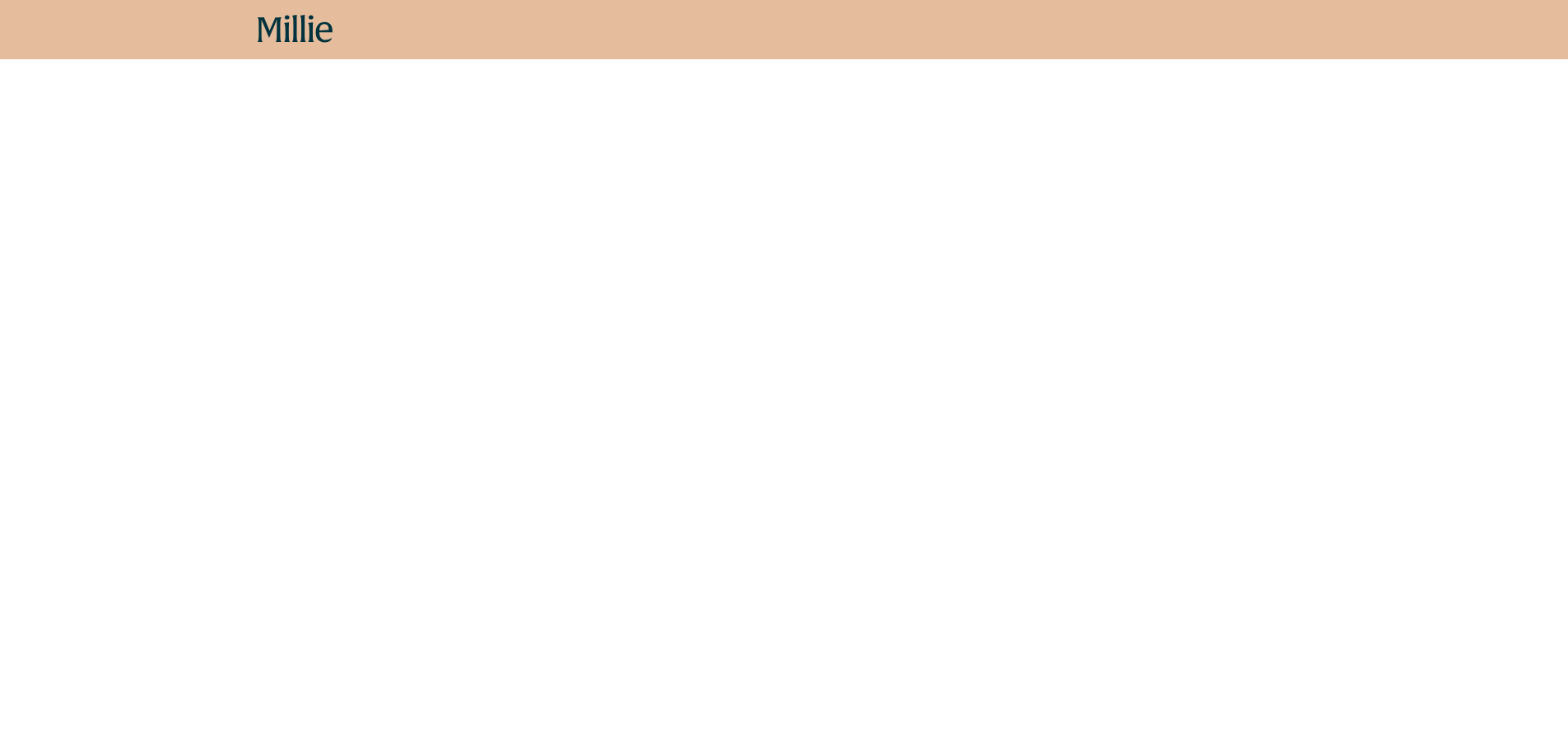
click at [1022, 342] on div "Classes, groups, coaching, and more, available both in person and virtually." at bounding box center [1052, 314] width 208 height 59
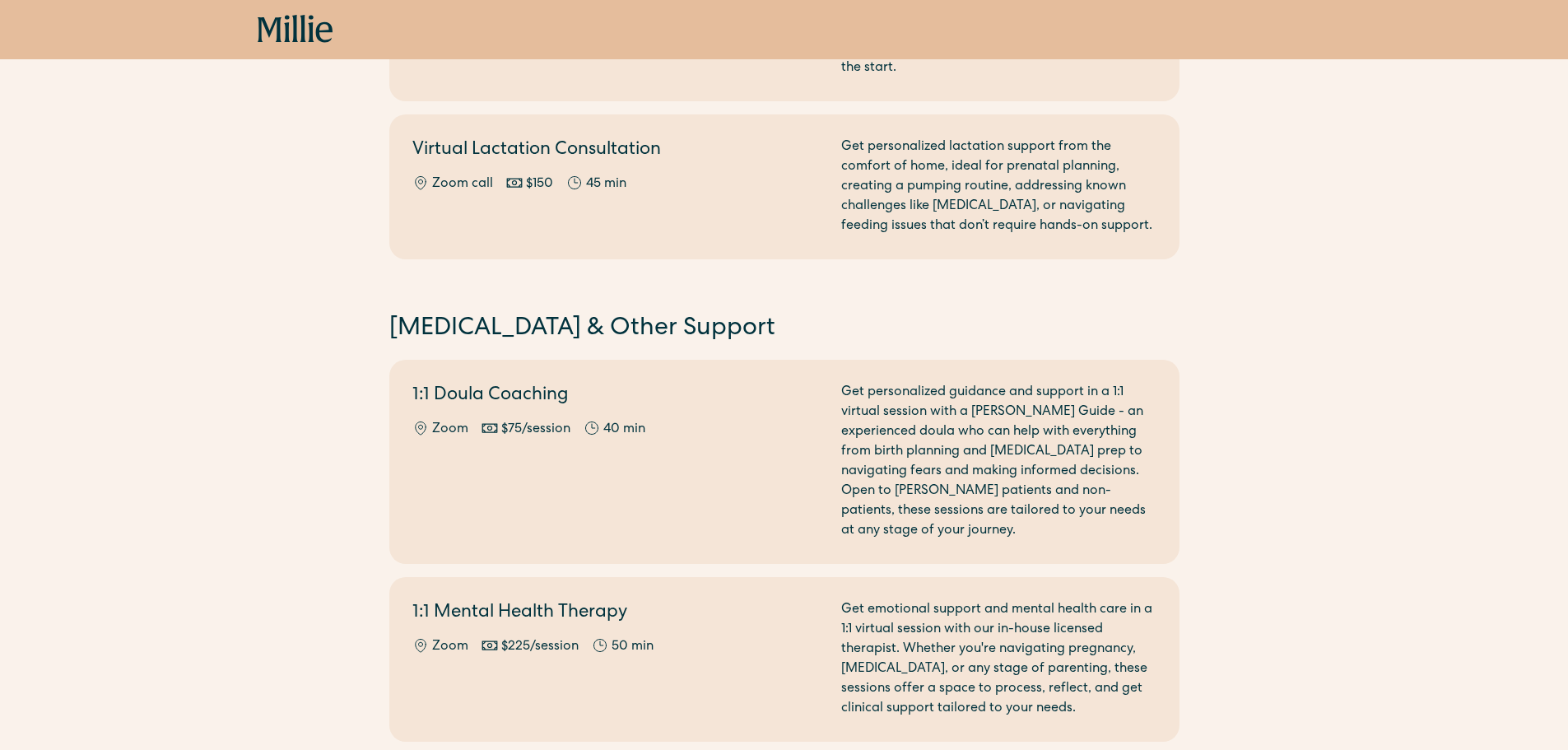
scroll to position [958, 0]
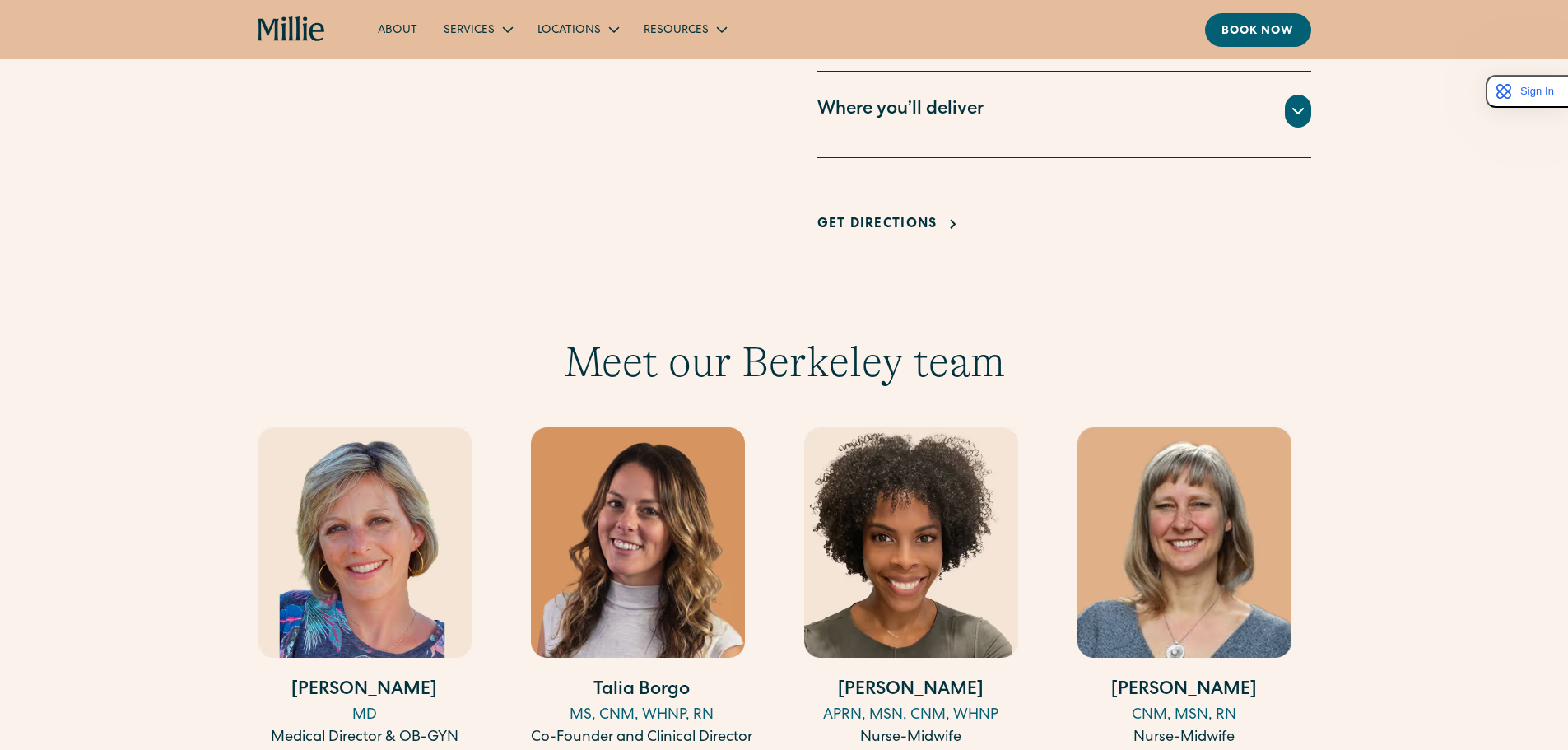
scroll to position [1235, 0]
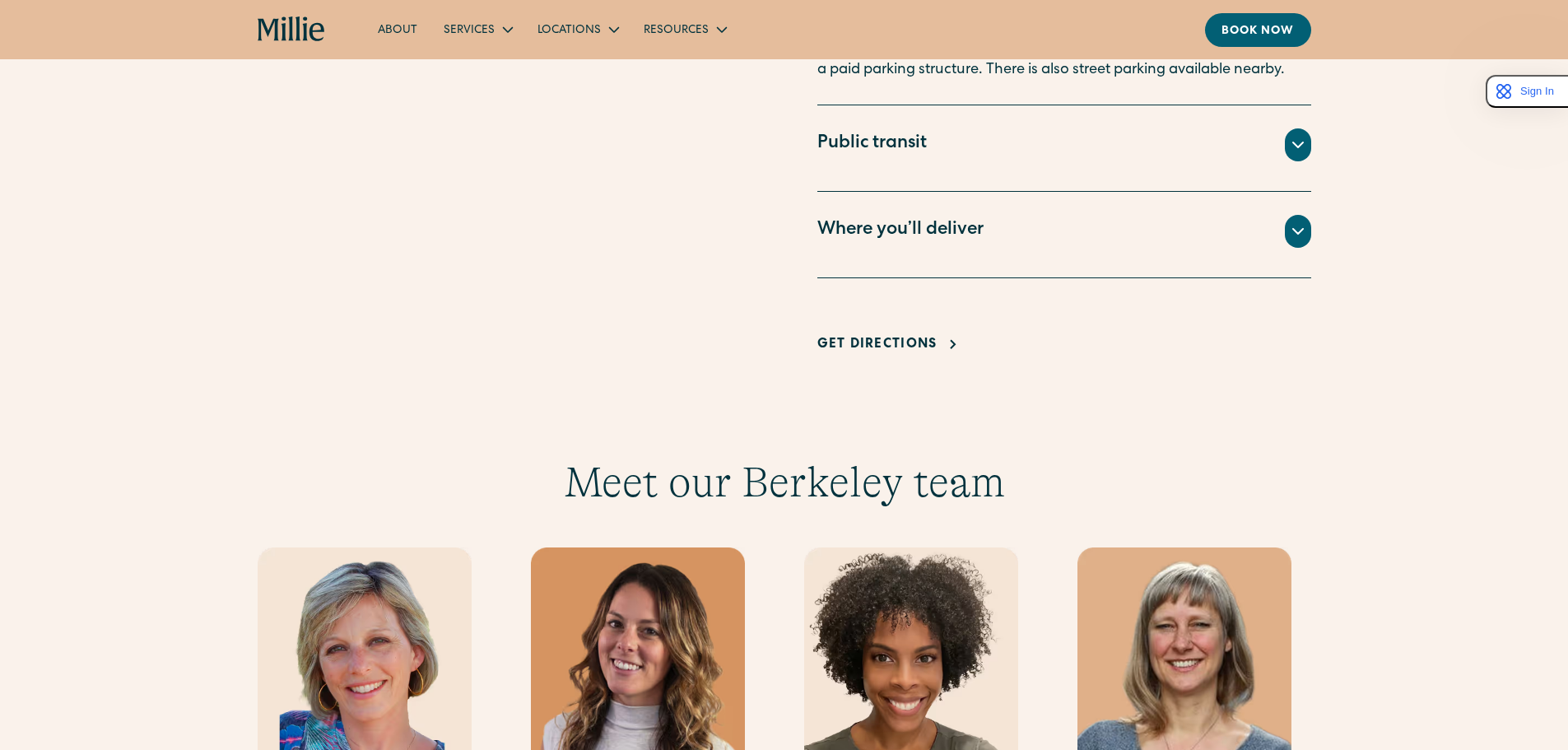
click at [968, 226] on div "Where you’ll deliver" at bounding box center [900, 231] width 166 height 27
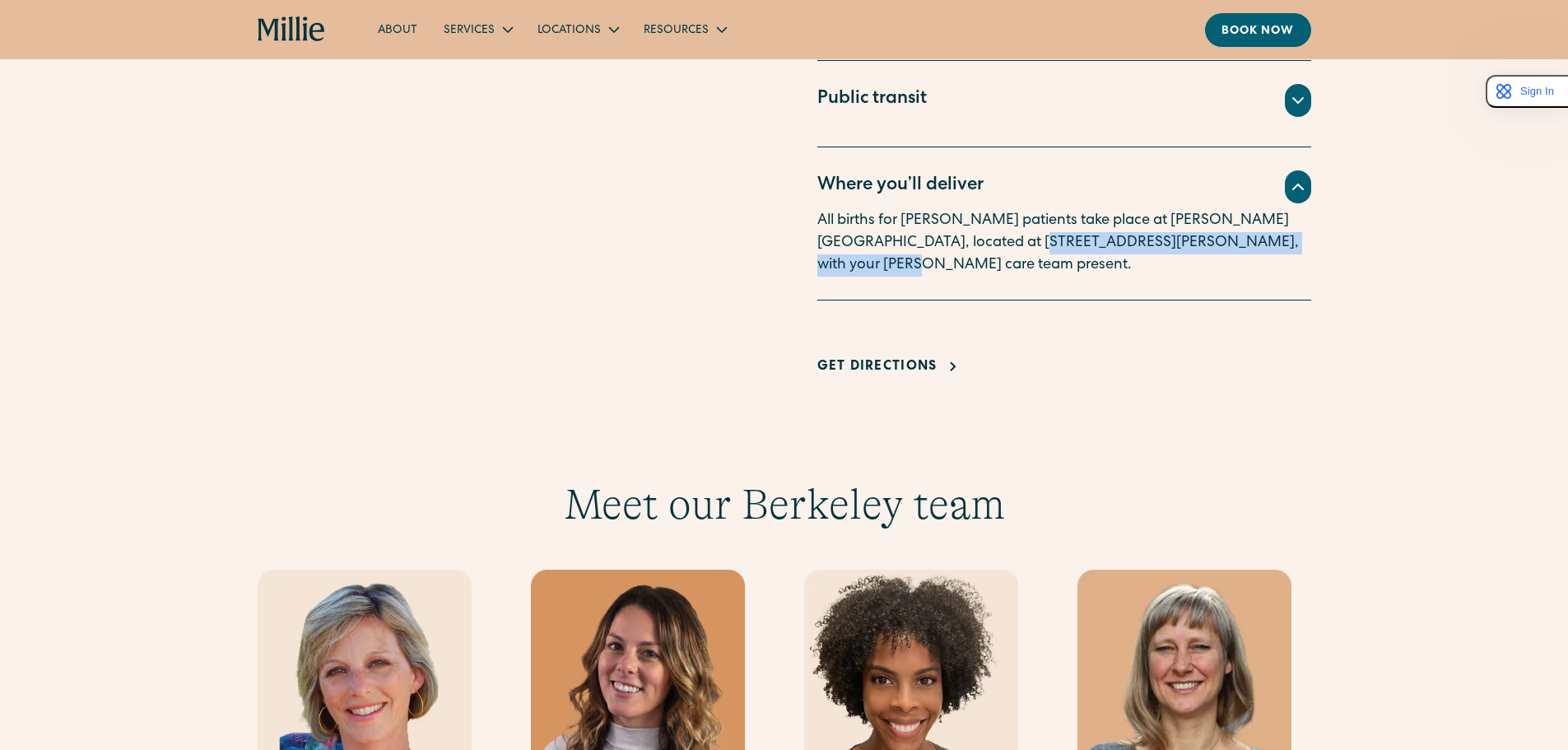
drag, startPoint x: 949, startPoint y: 240, endPoint x: 1254, endPoint y: 273, distance: 306.8
click at [1254, 273] on div "Where you’ll deliver All births for [PERSON_NAME] patients take place at [PERSO…" at bounding box center [1064, 223] width 494 height 153
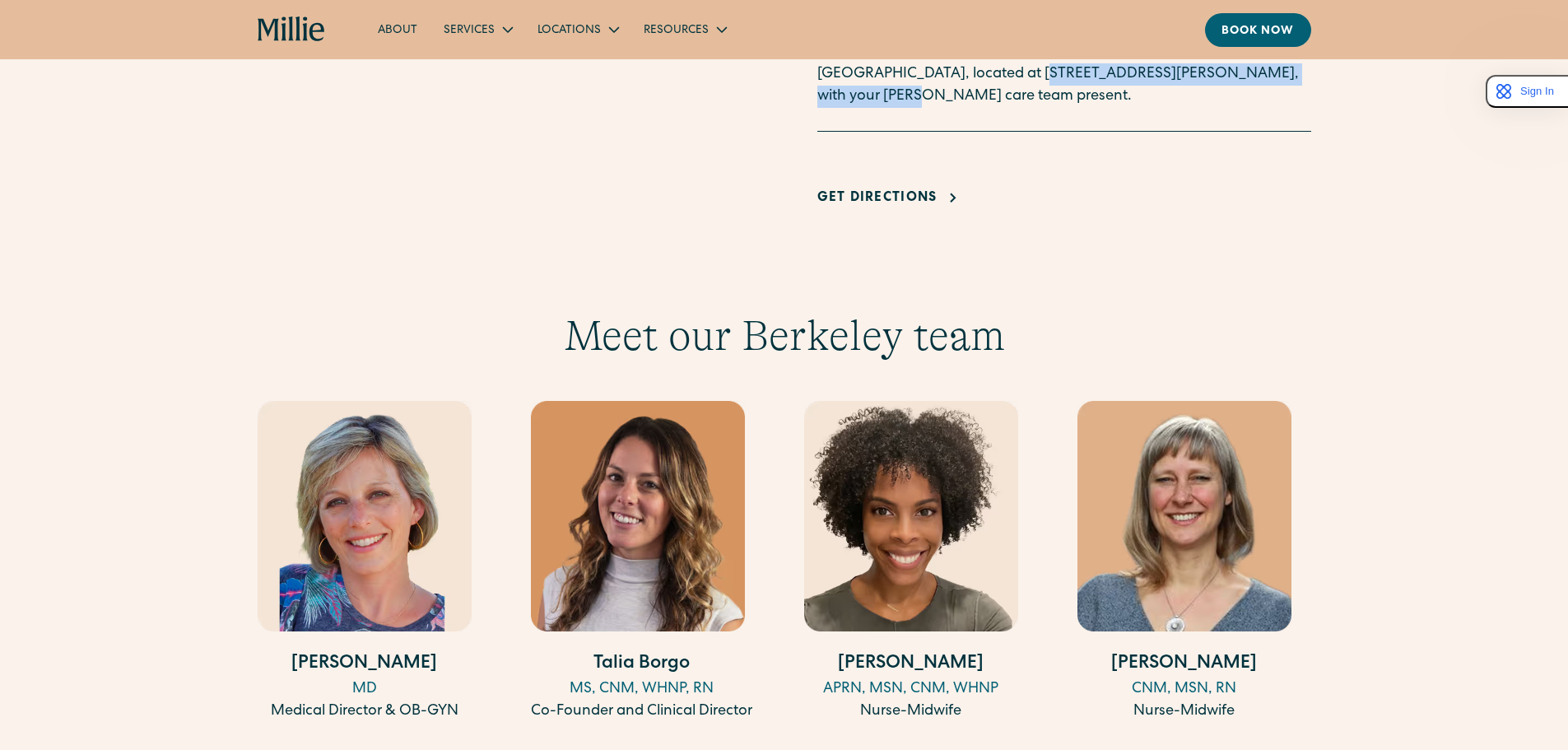
scroll to position [1647, 0]
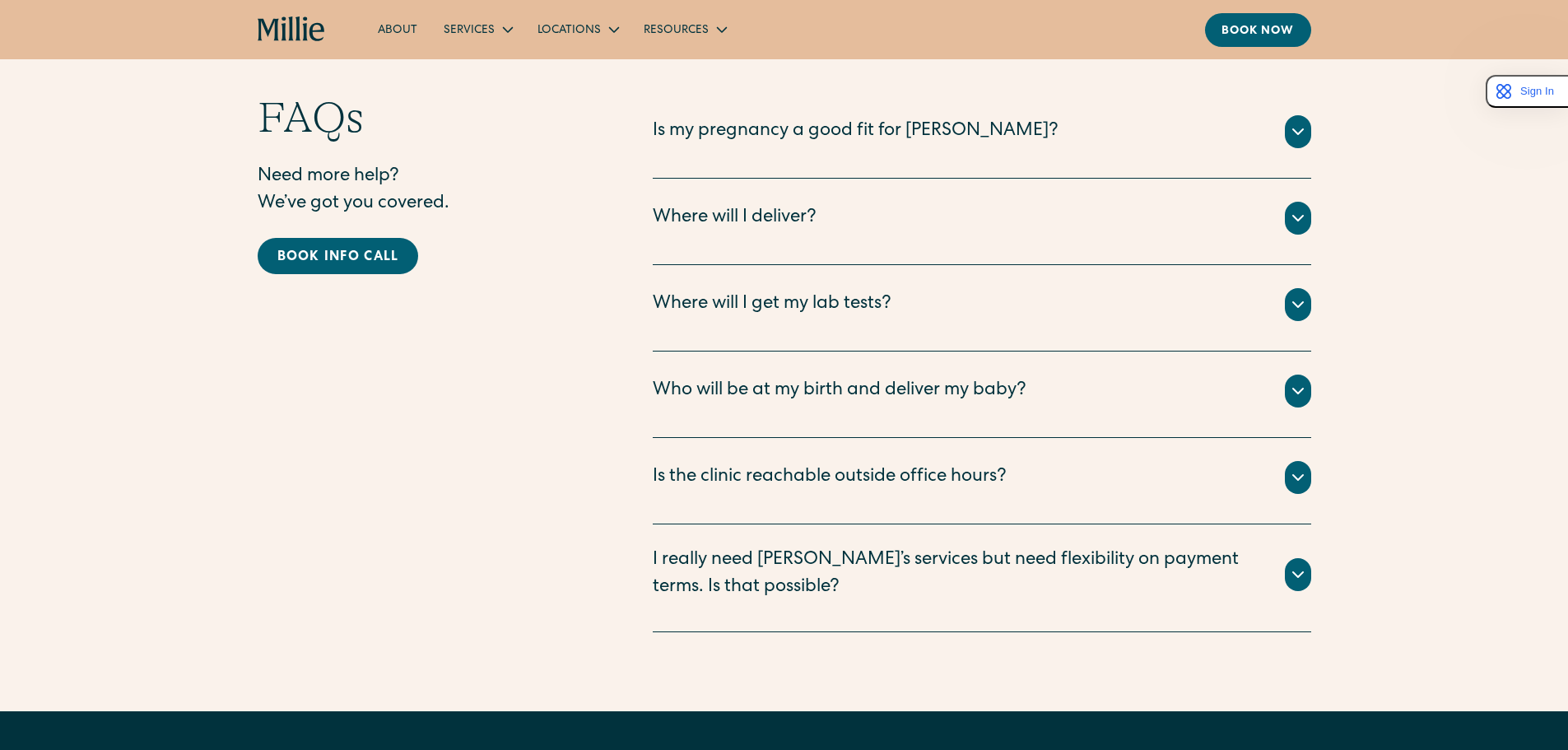
scroll to position [4199, 0]
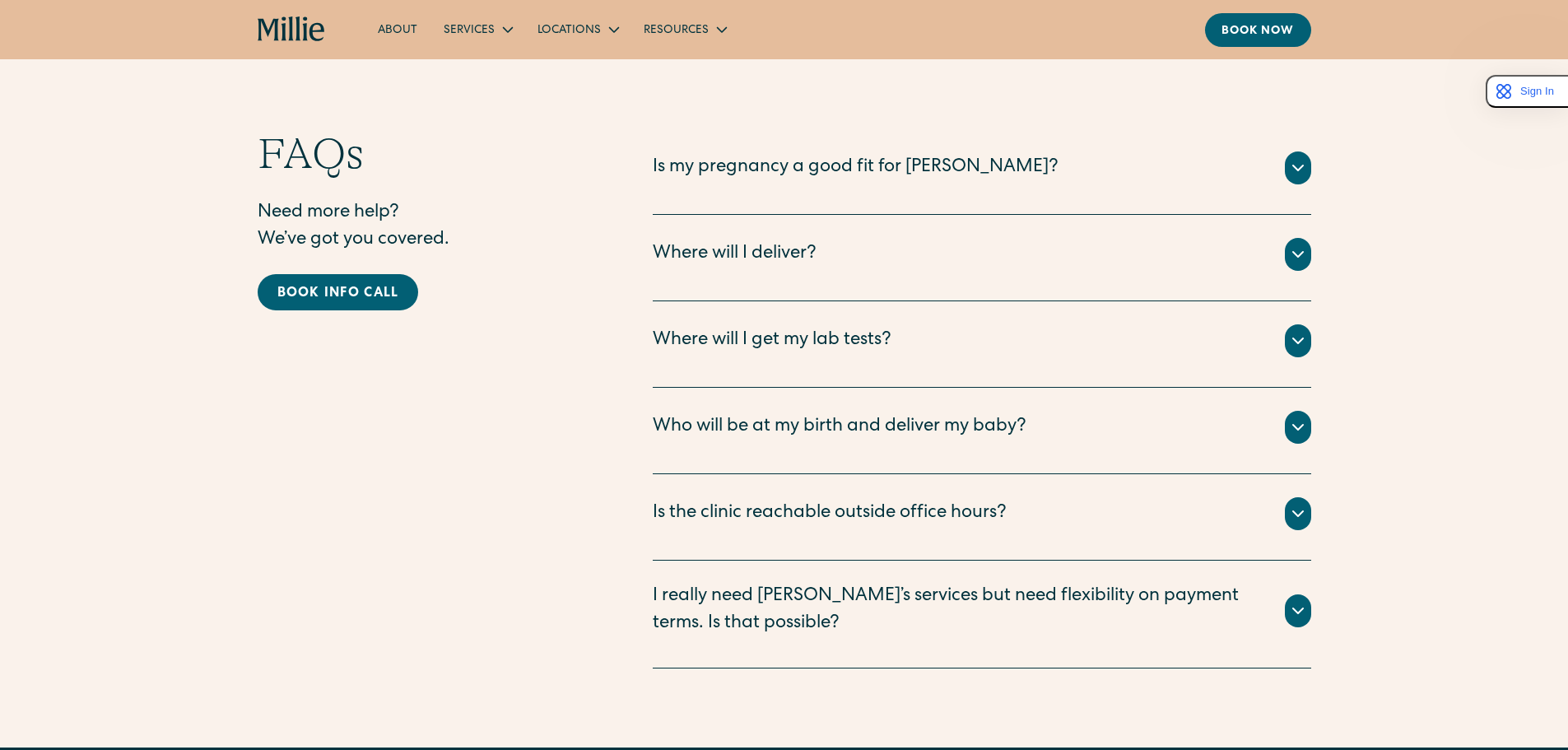
click at [853, 414] on div "Who will be at my birth and deliver my baby?" at bounding box center [839, 428] width 374 height 27
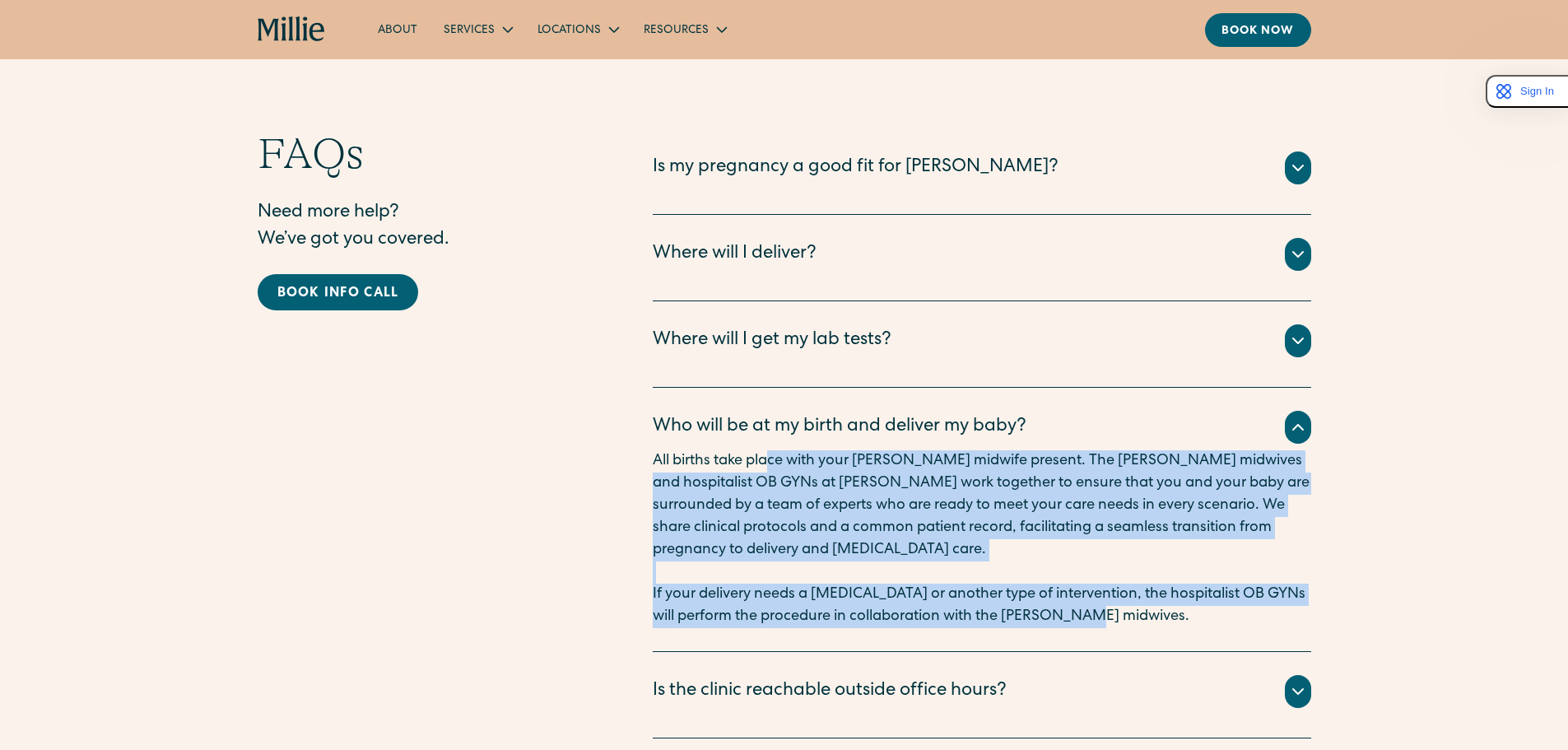
drag, startPoint x: 769, startPoint y: 437, endPoint x: 1108, endPoint y: 605, distance: 378.3
click at [1108, 605] on div "All births take place with your [PERSON_NAME] midwife present. The [PERSON_NAME…" at bounding box center [982, 539] width 659 height 178
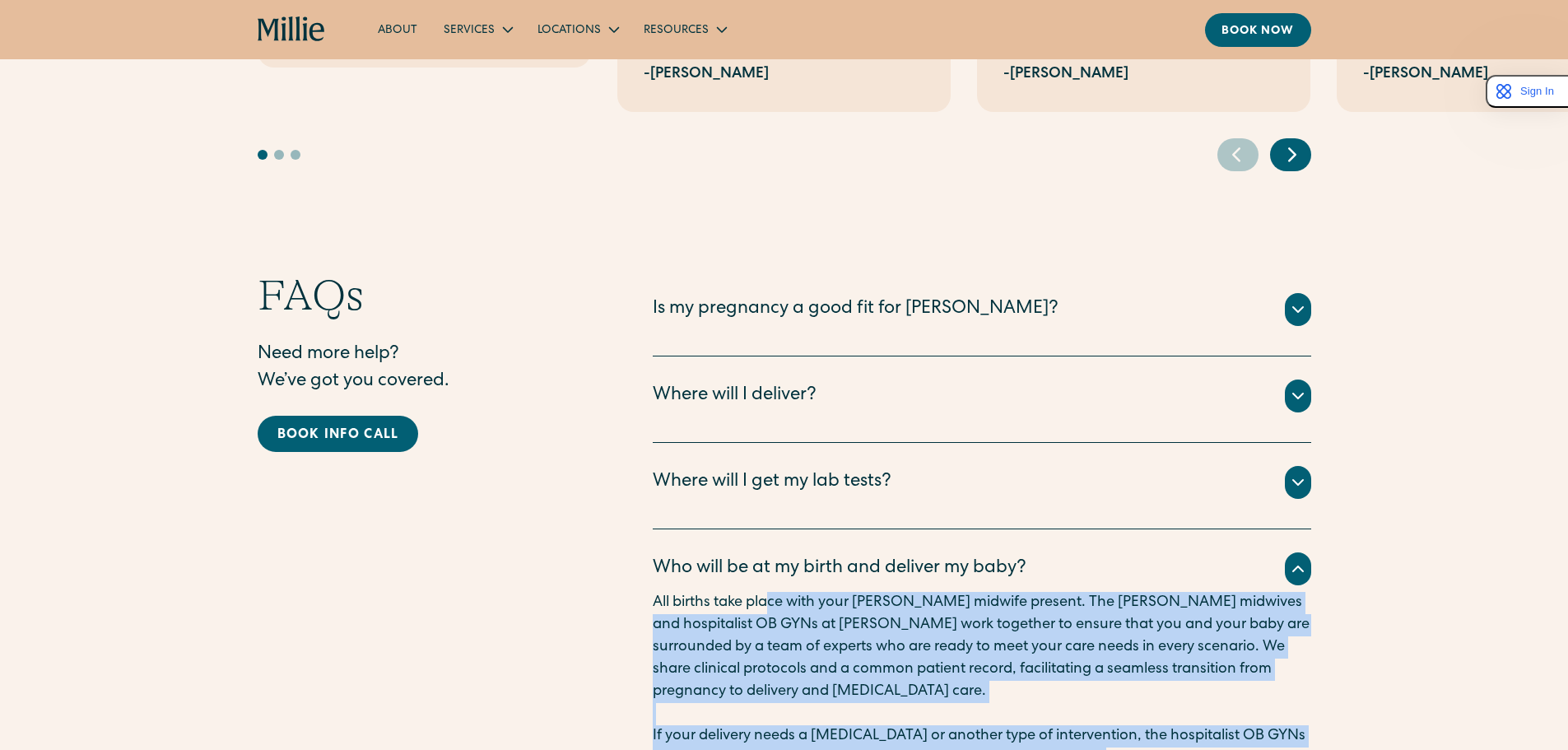
scroll to position [4034, 0]
